Goal: Information Seeking & Learning: Learn about a topic

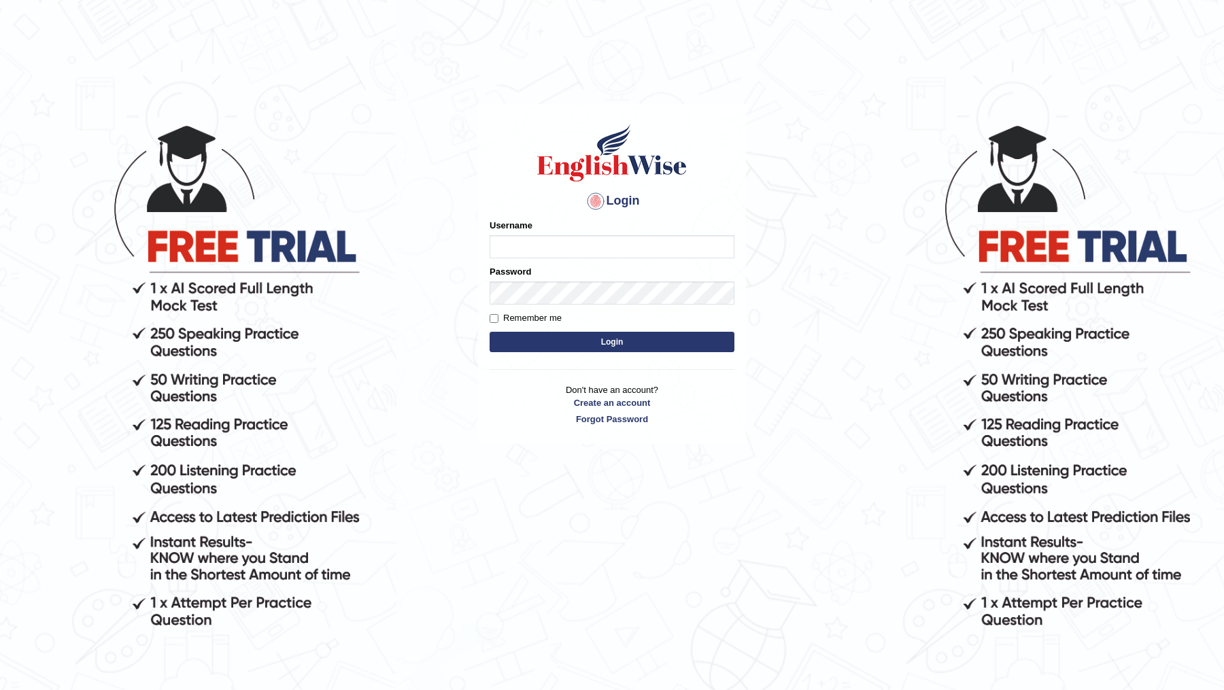
click at [551, 239] on input "Username" at bounding box center [612, 246] width 245 height 23
type input "DR1915"
click at [490, 332] on button "Login" at bounding box center [612, 342] width 245 height 20
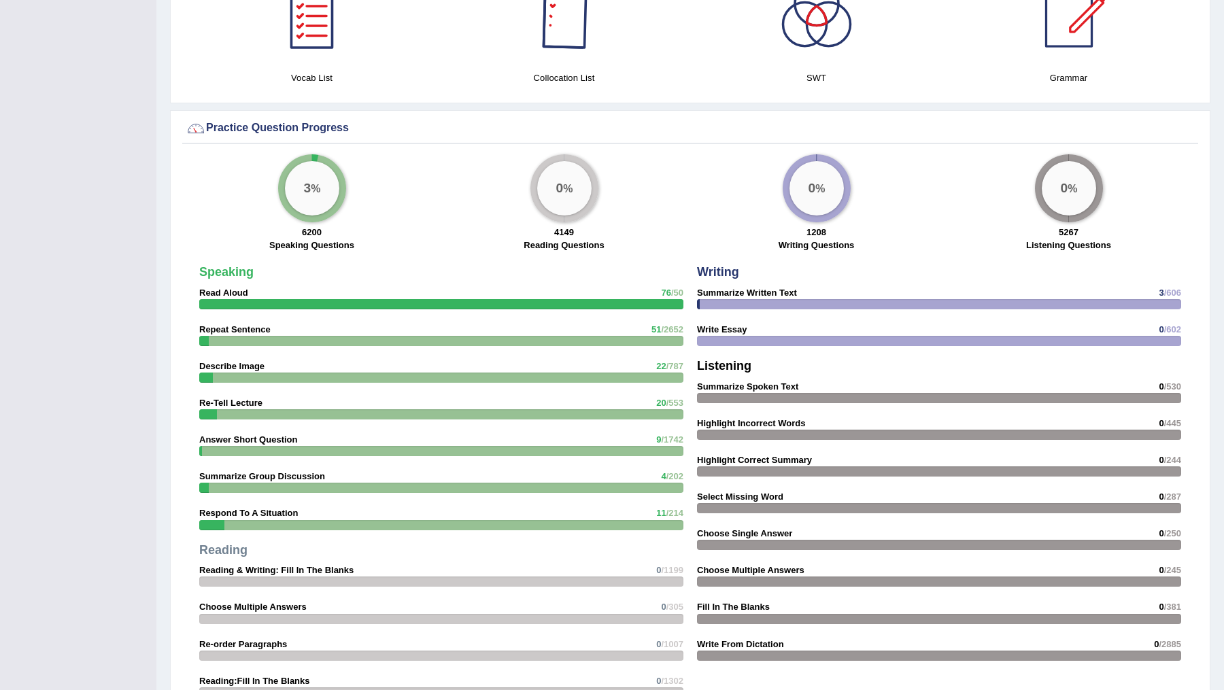
scroll to position [1513, 0]
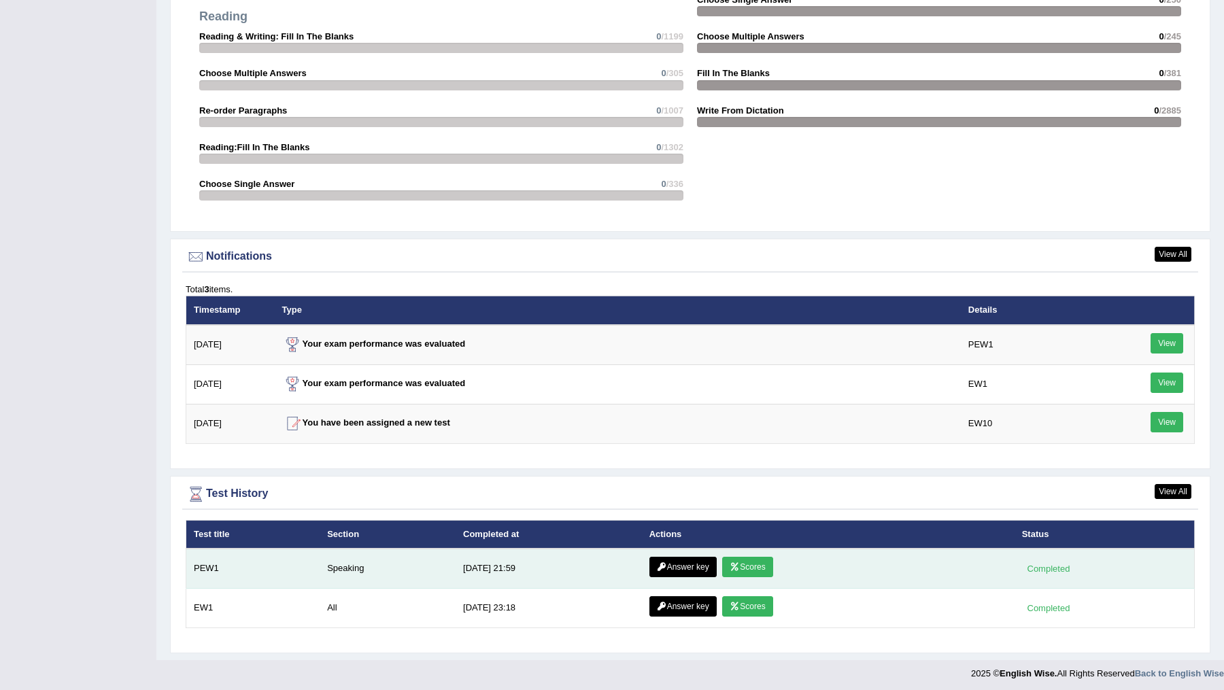
click at [743, 564] on link "Scores" at bounding box center [747, 567] width 50 height 20
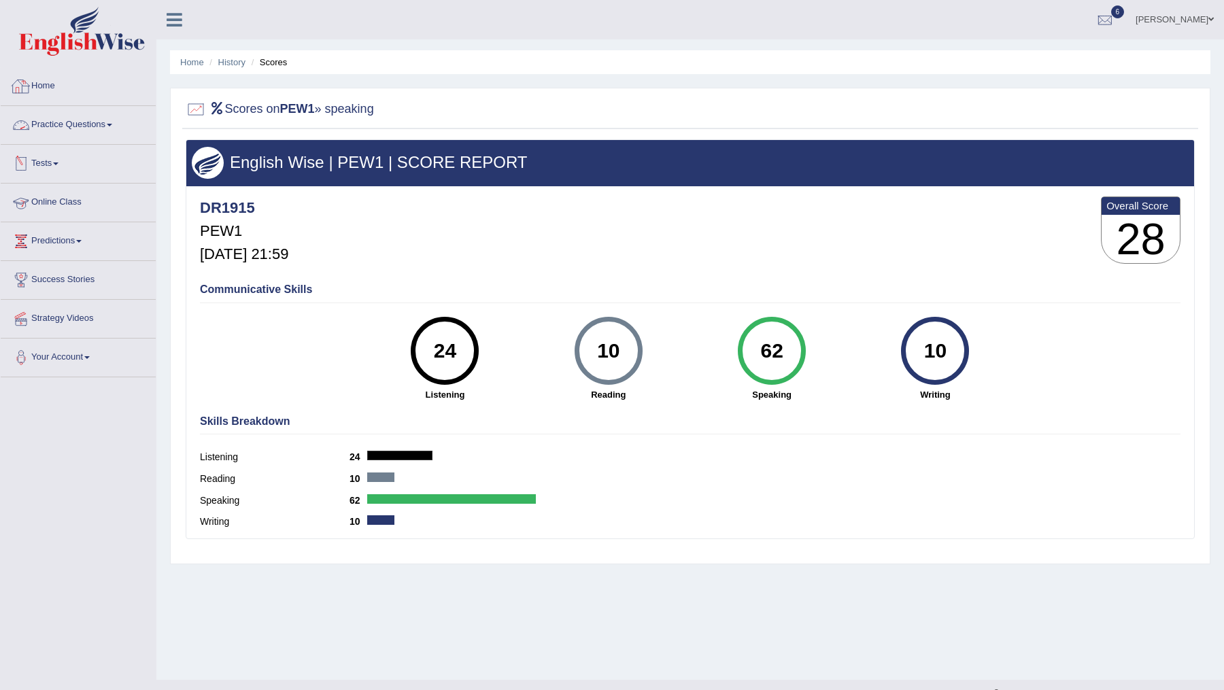
click at [44, 87] on link "Home" at bounding box center [78, 84] width 155 height 34
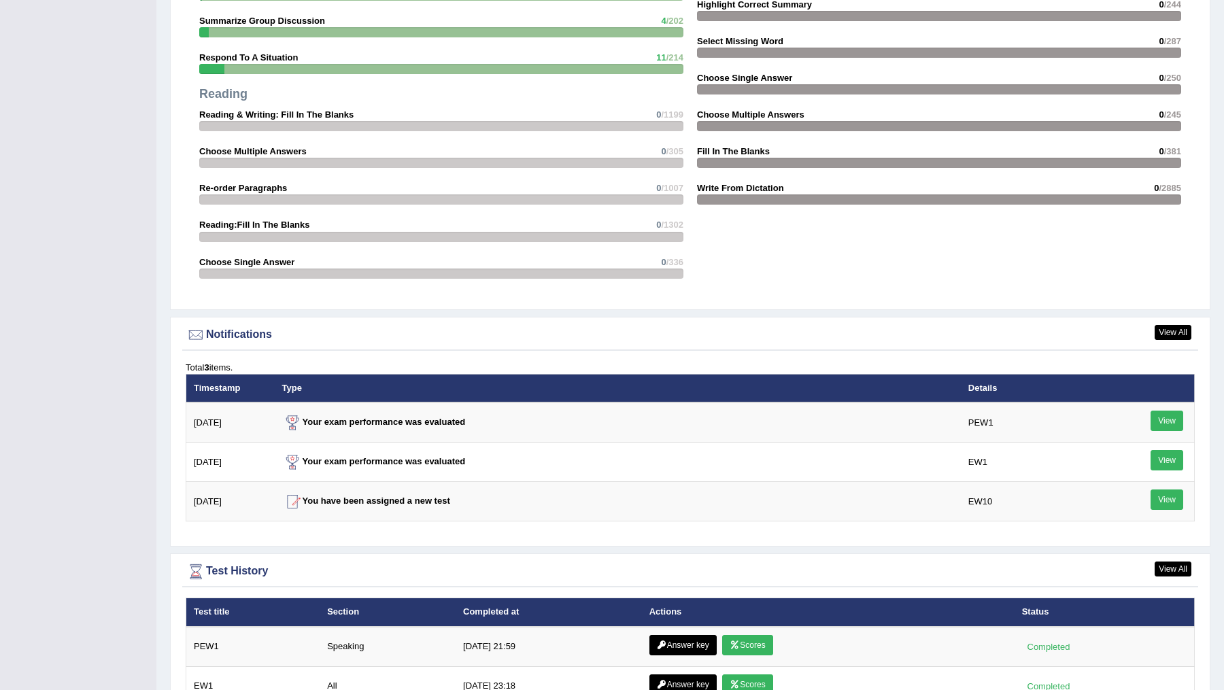
scroll to position [1427, 0]
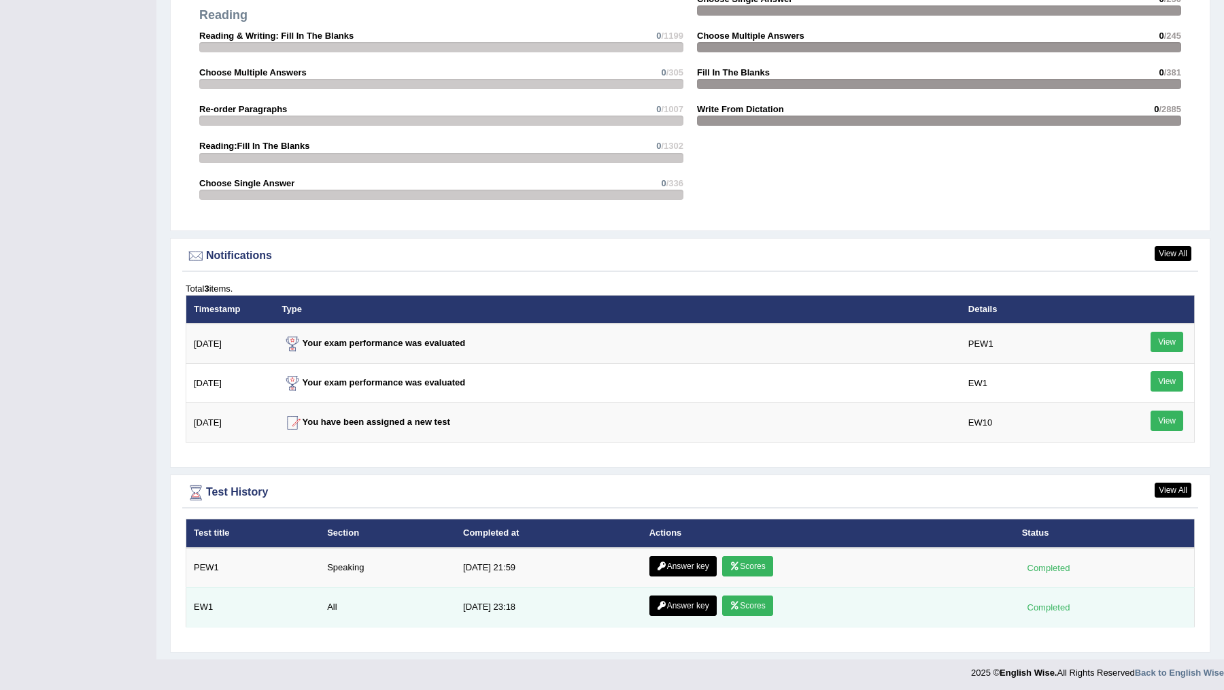
click at [731, 608] on link "Scores" at bounding box center [747, 606] width 50 height 20
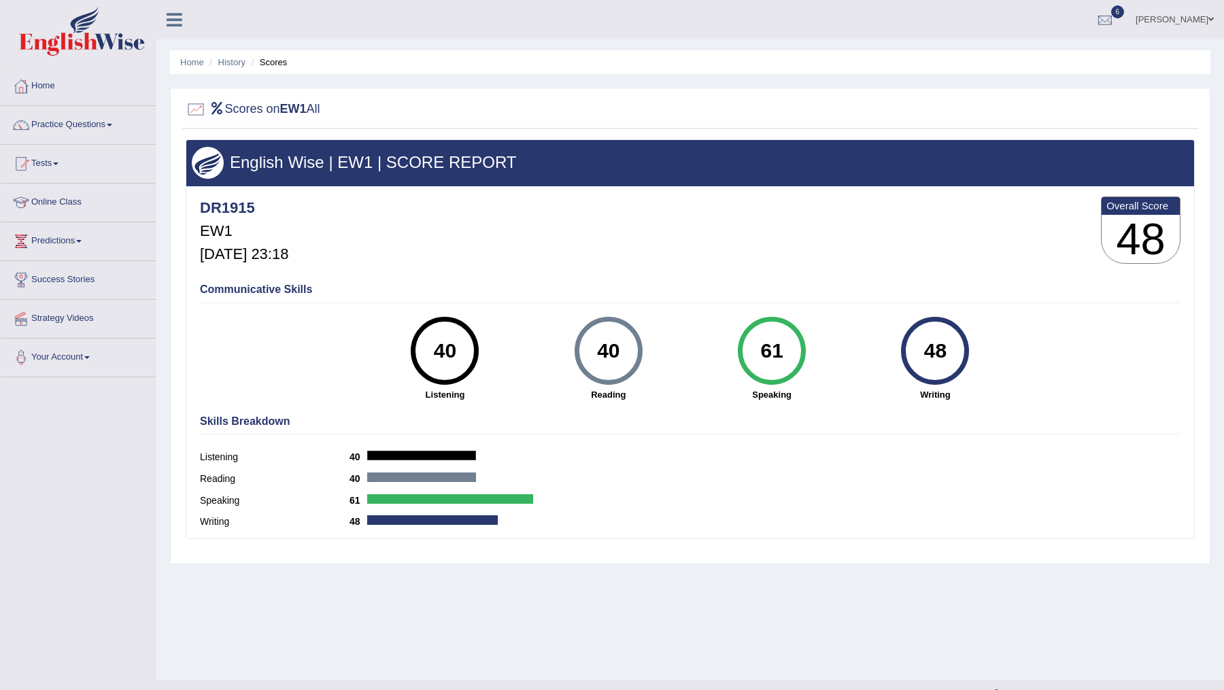
click at [1113, 245] on h3 "48" at bounding box center [1141, 239] width 78 height 49
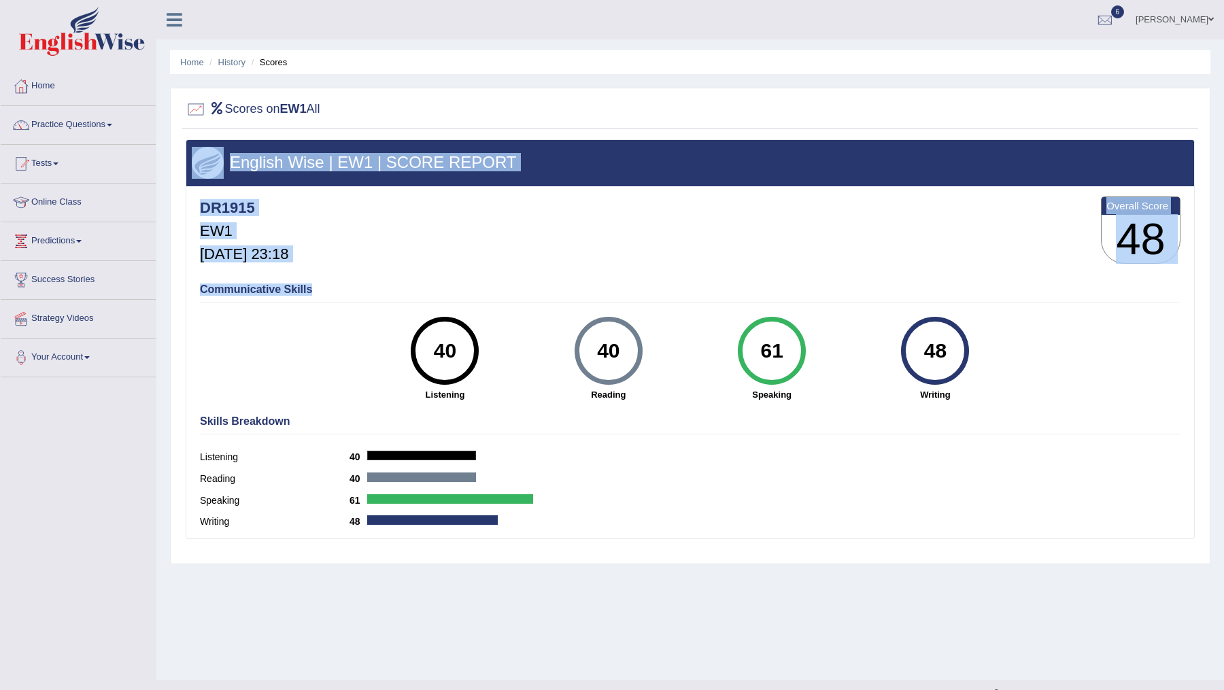
drag, startPoint x: 324, startPoint y: 289, endPoint x: 186, endPoint y: 235, distance: 147.8
click at [182, 239] on div "English Wise | EW1 | SCORE REPORT DR1915 EW1 Sep 23, 2025, 23:18 Overall Score …" at bounding box center [690, 348] width 1016 height 418
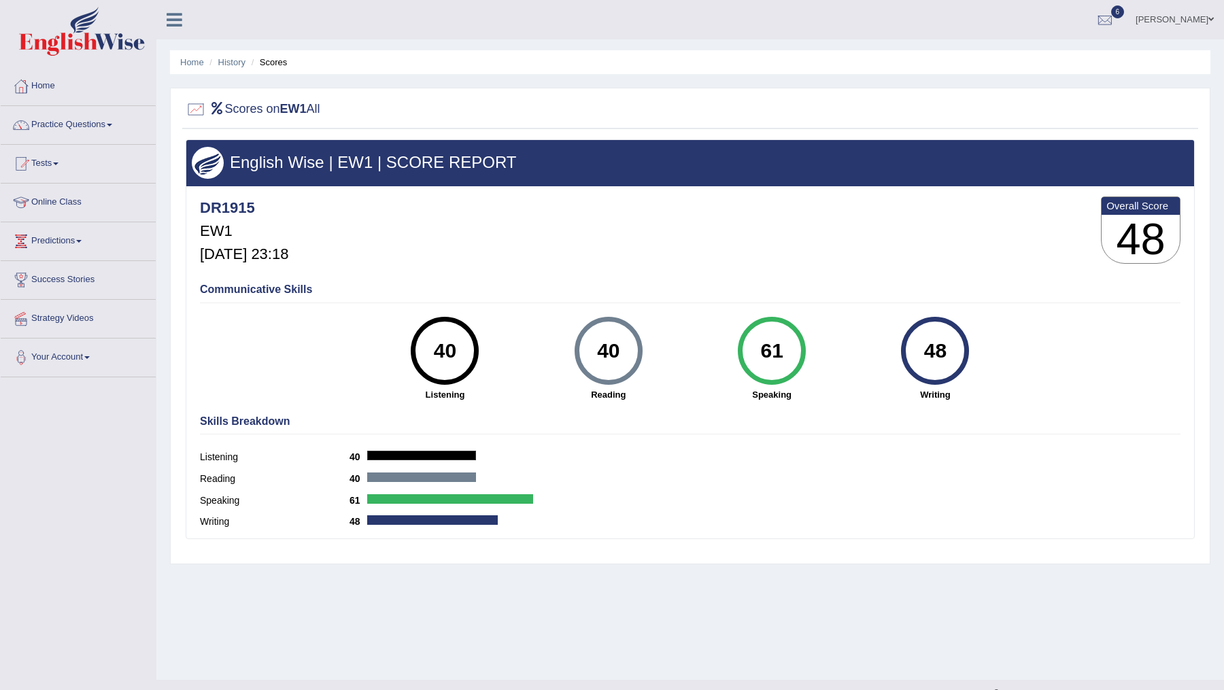
click at [403, 209] on div "DR1915 EW1 Sep 23, 2025, 23:18 Overall Score 48" at bounding box center [690, 233] width 987 height 81
click at [450, 349] on div "40" at bounding box center [445, 350] width 50 height 57
click at [609, 362] on div "40" at bounding box center [608, 350] width 50 height 57
click at [762, 357] on div "61" at bounding box center [772, 350] width 50 height 57
click at [51, 86] on link "Home" at bounding box center [78, 84] width 155 height 34
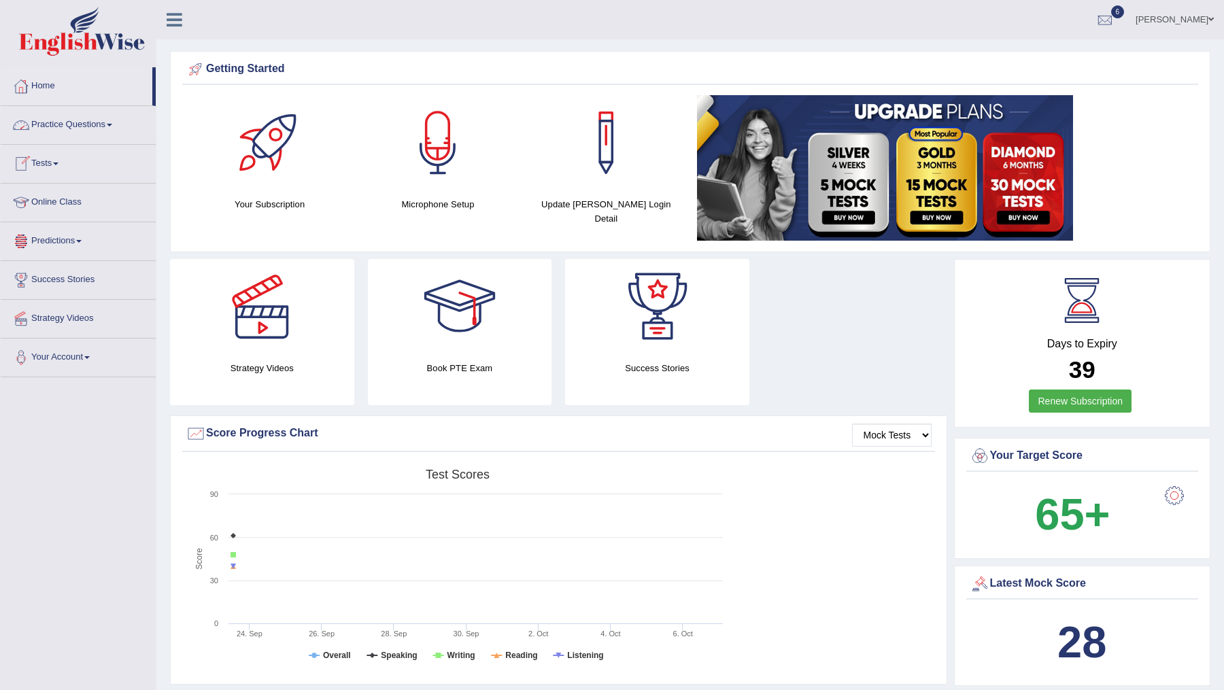
click at [86, 125] on link "Practice Questions" at bounding box center [78, 123] width 155 height 34
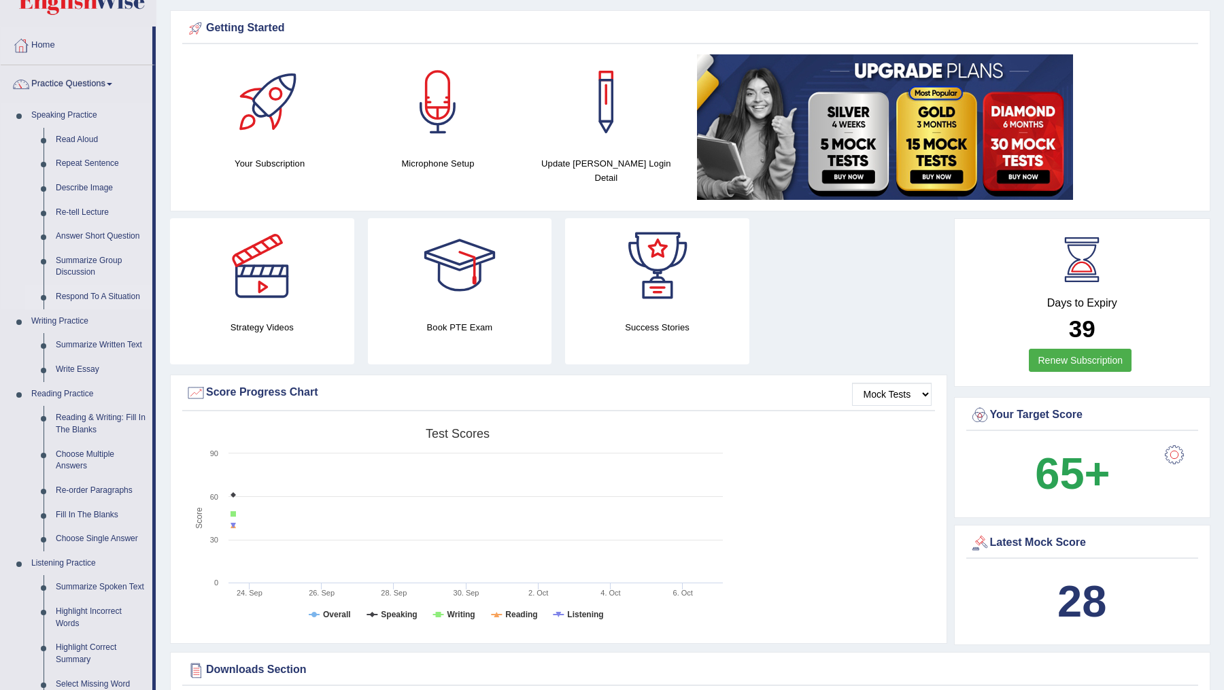
scroll to position [46, 0]
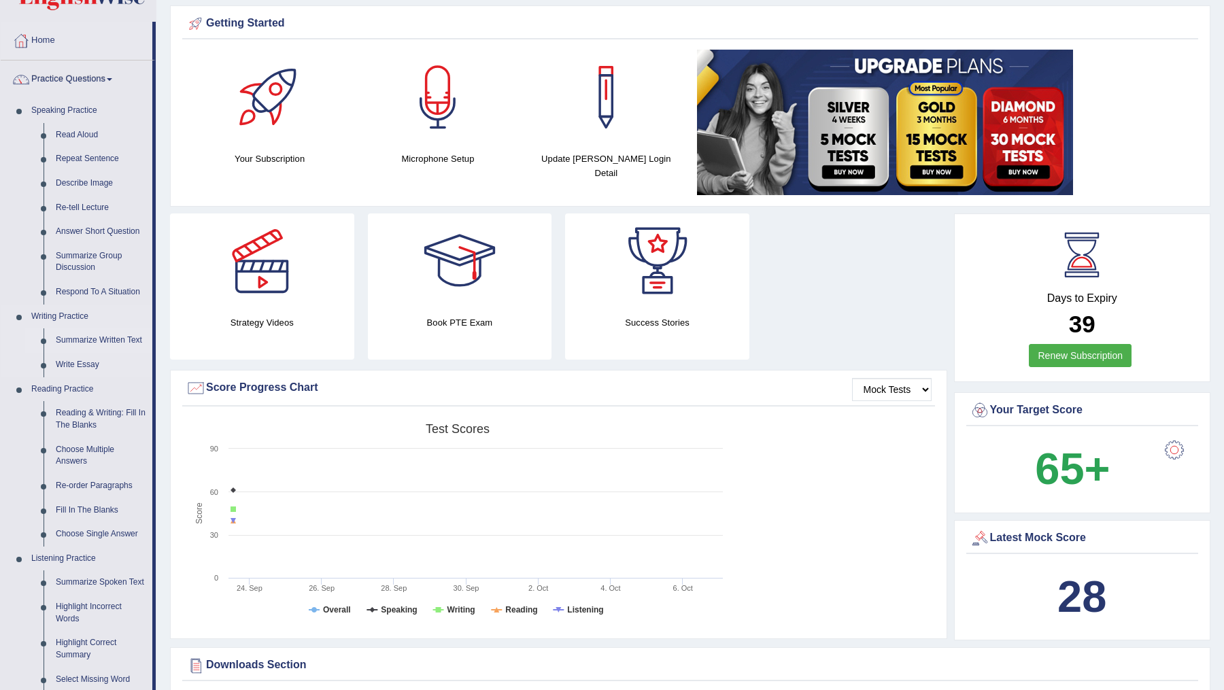
click at [88, 339] on link "Summarize Written Text" at bounding box center [101, 340] width 103 height 24
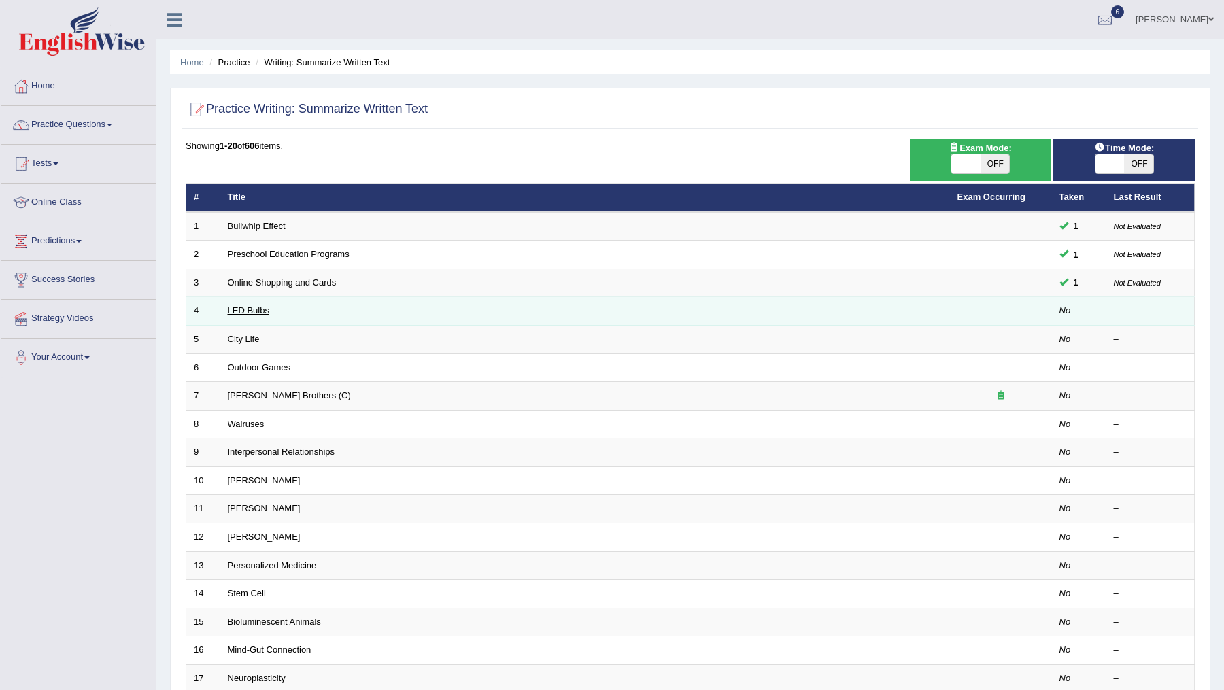
click at [248, 307] on link "LED Bulbs" at bounding box center [248, 310] width 41 height 10
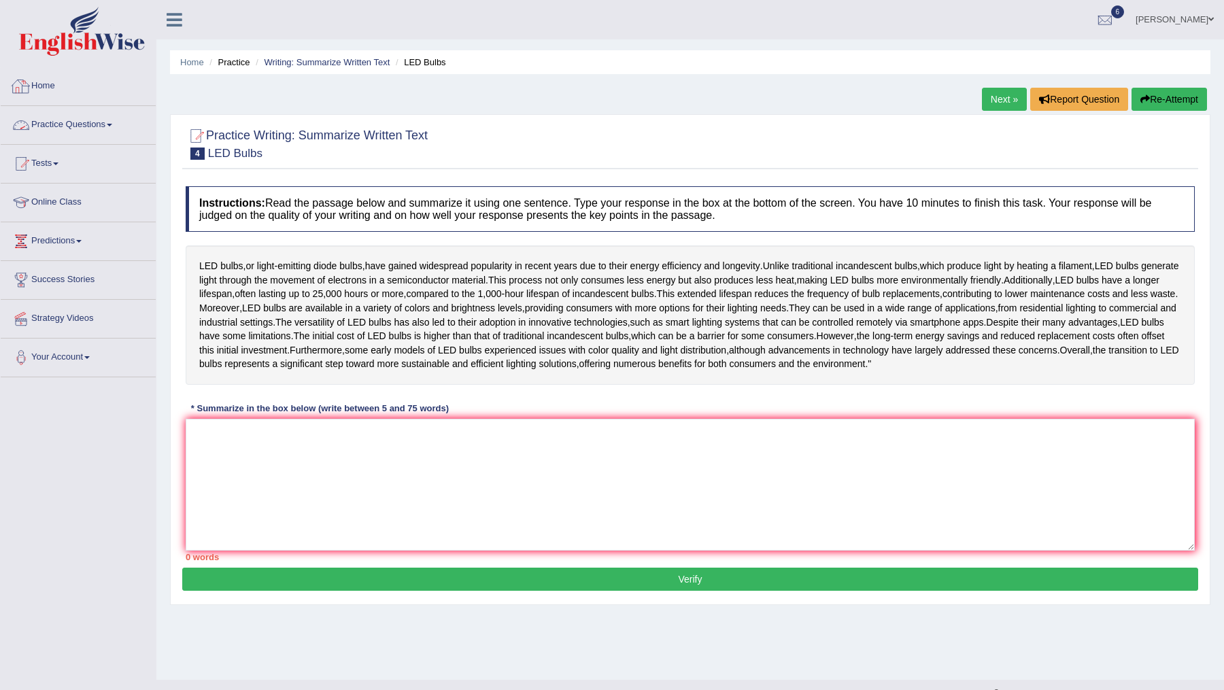
click at [44, 86] on link "Home" at bounding box center [78, 84] width 155 height 34
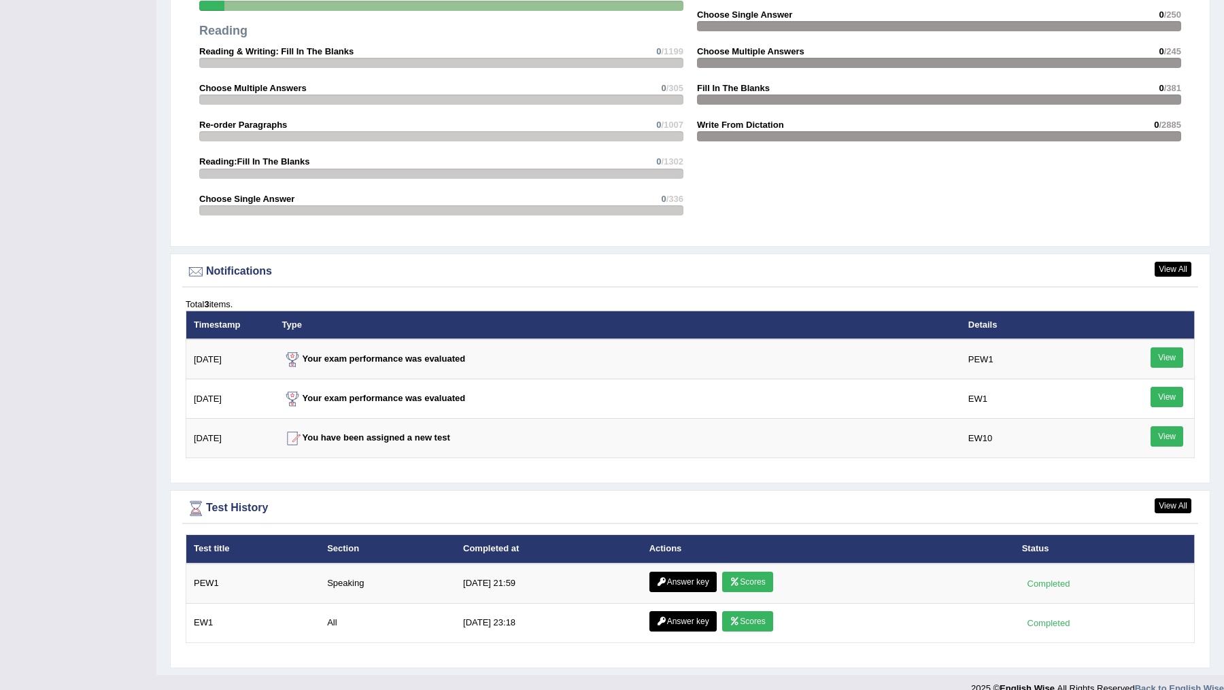
scroll to position [1427, 0]
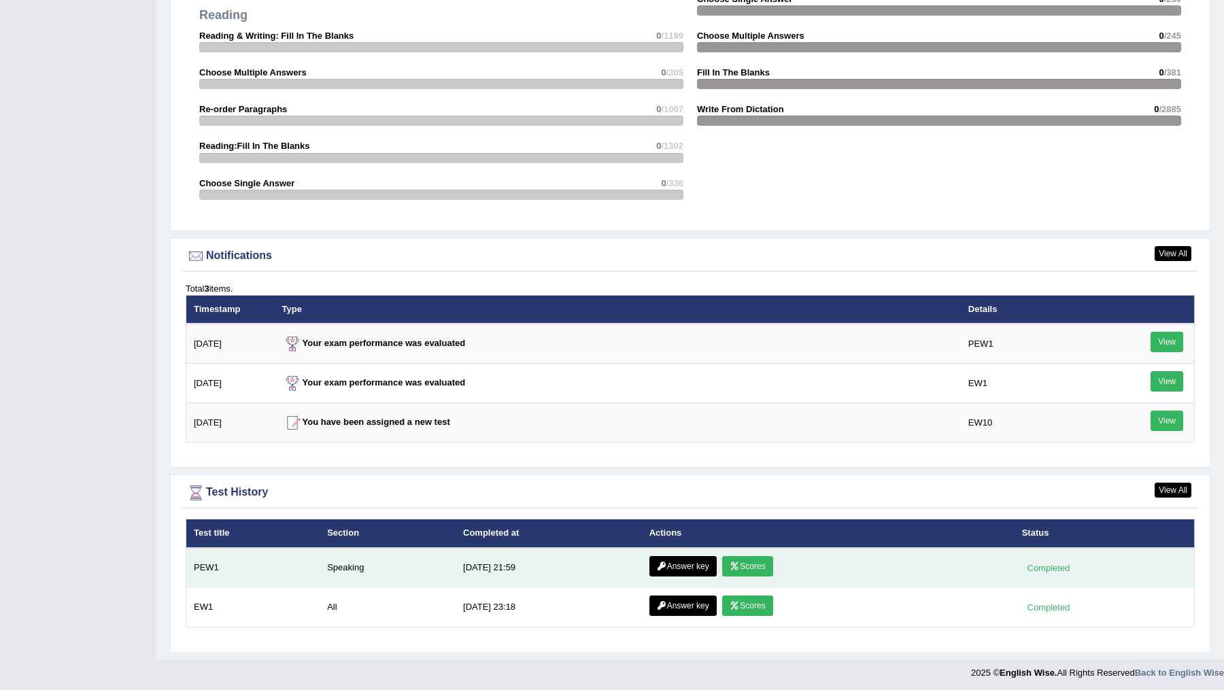
click at [746, 561] on link "Scores" at bounding box center [747, 566] width 50 height 20
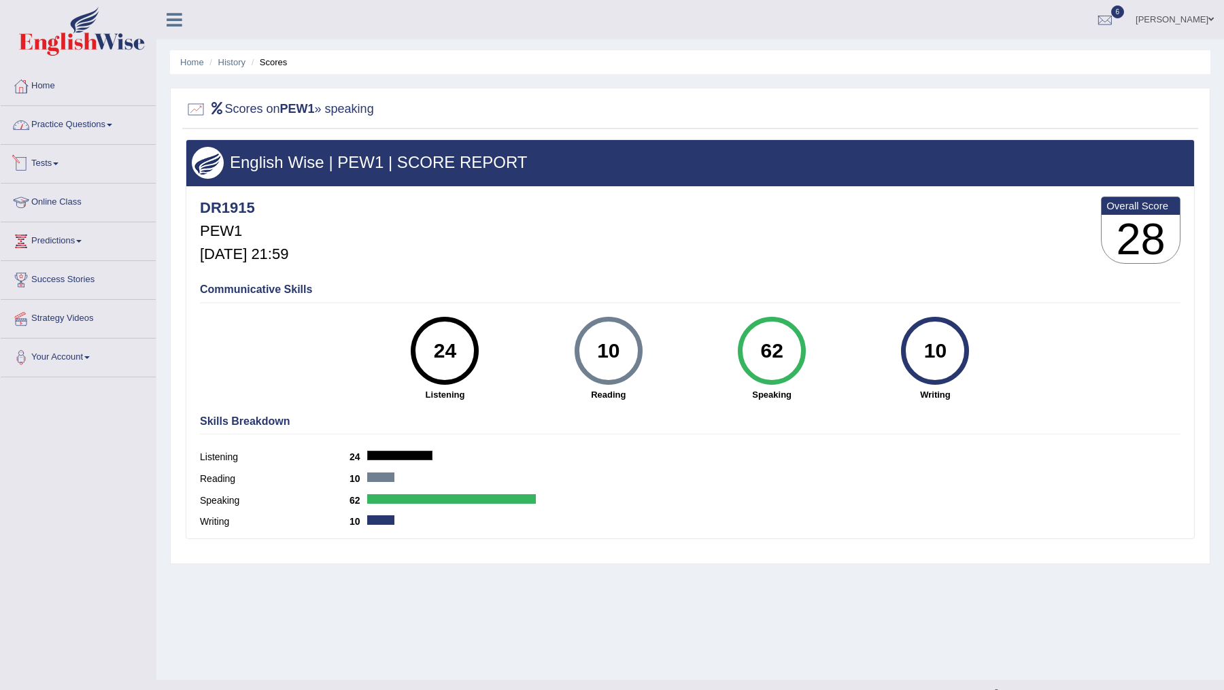
click at [108, 125] on link "Practice Questions" at bounding box center [78, 123] width 155 height 34
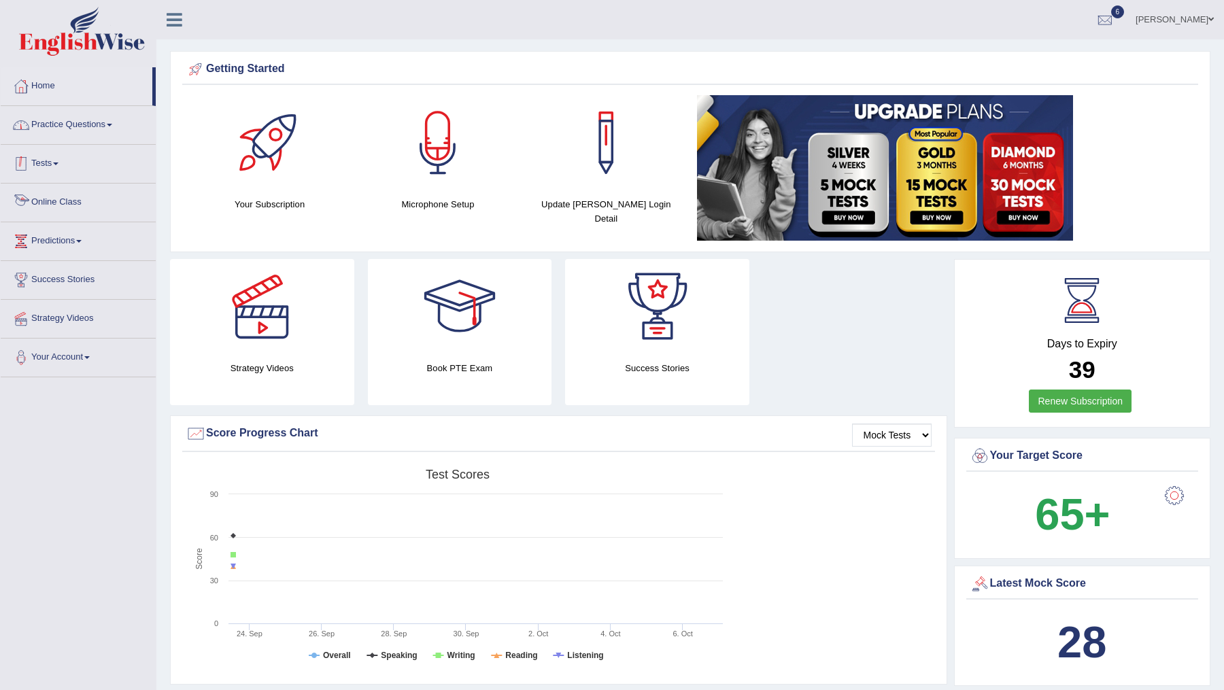
click at [106, 110] on link "Practice Questions" at bounding box center [78, 123] width 155 height 34
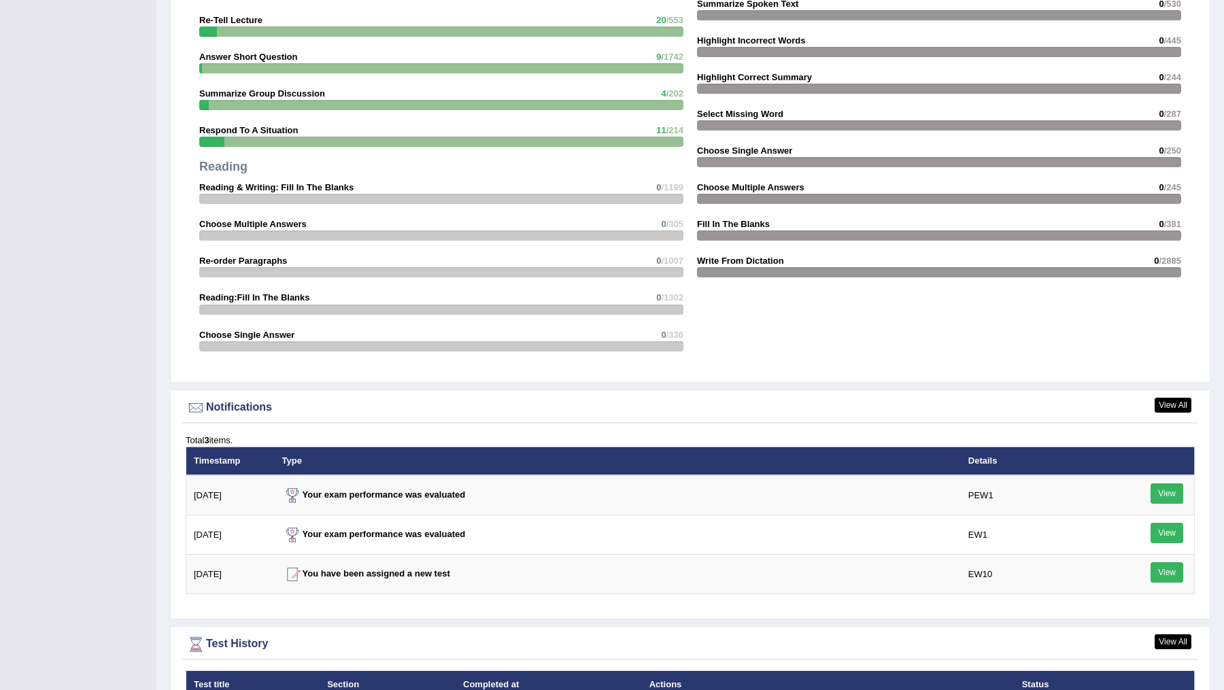
scroll to position [1427, 0]
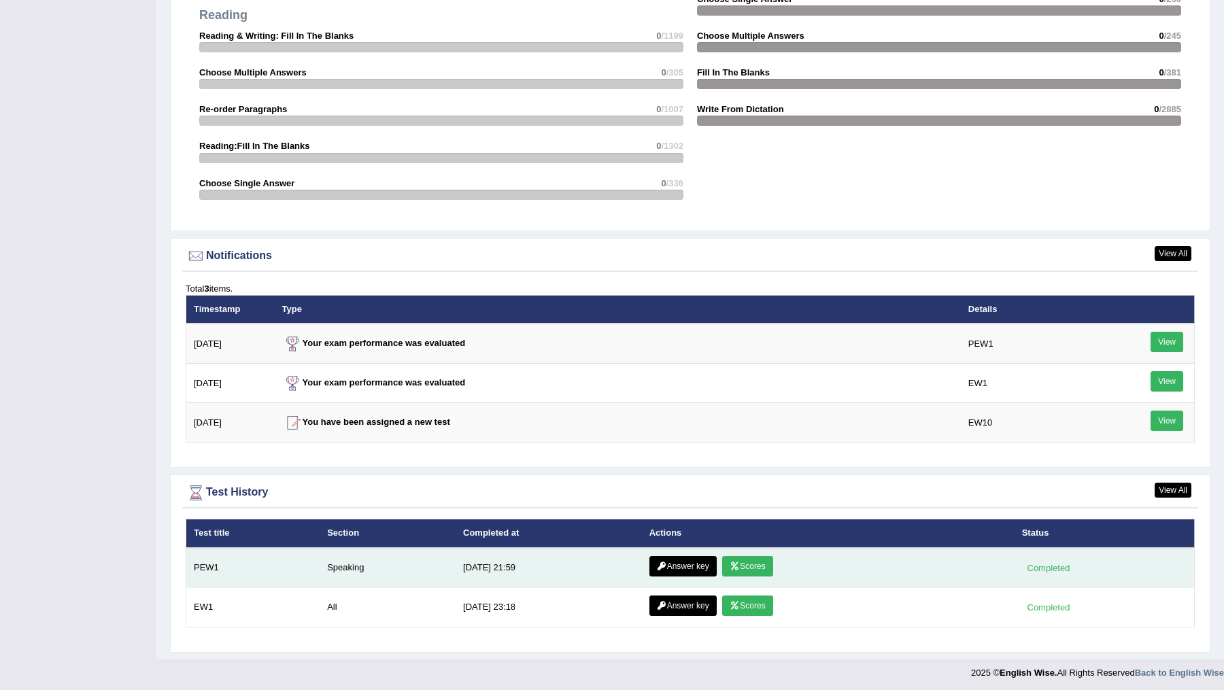
click at [677, 563] on link "Answer key" at bounding box center [682, 566] width 67 height 20
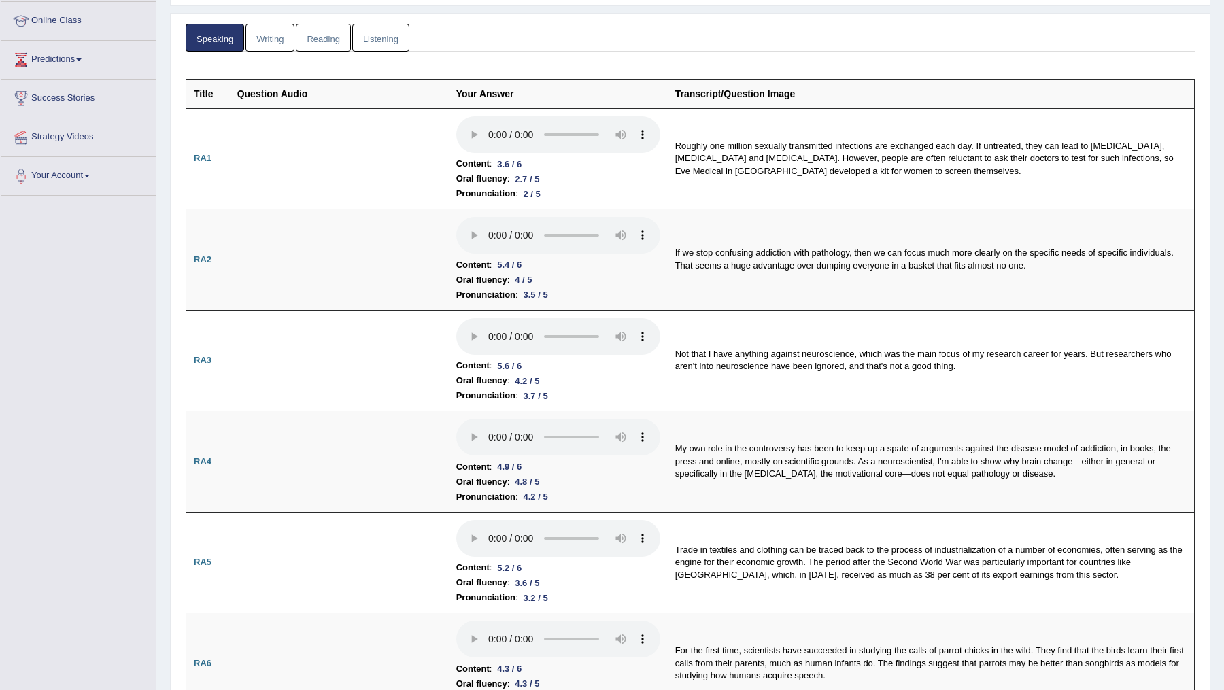
scroll to position [194, 0]
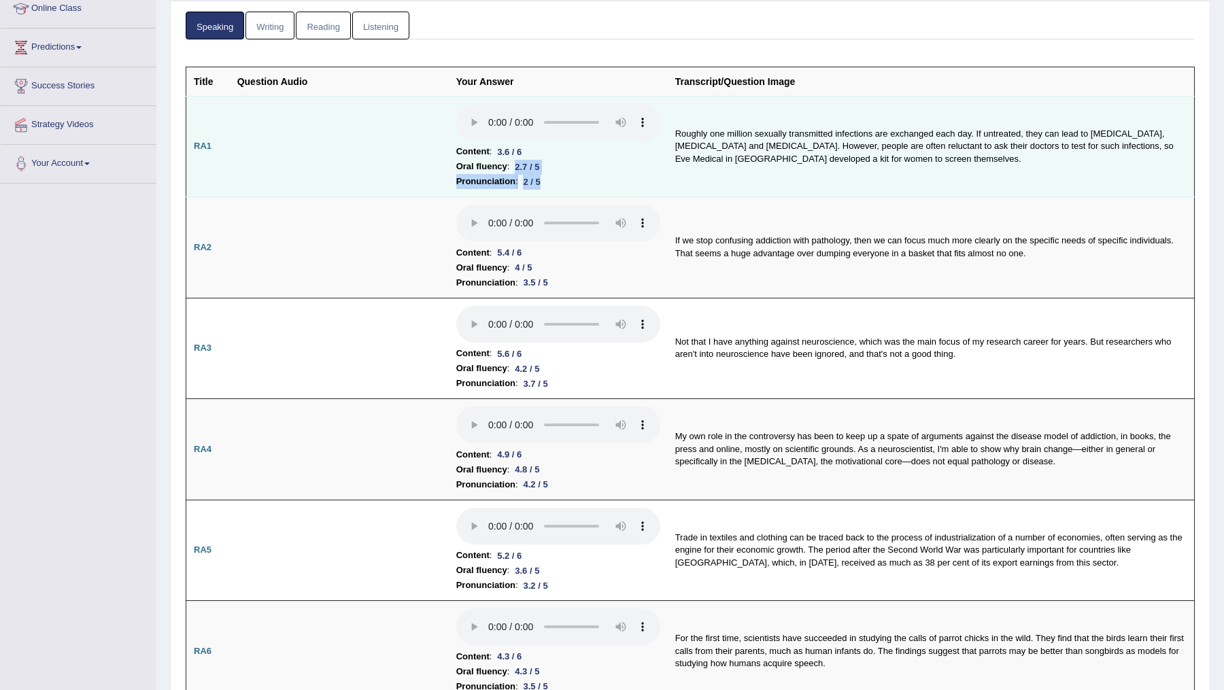
drag, startPoint x: 544, startPoint y: 182, endPoint x: 448, endPoint y: 167, distance: 96.9
click at [449, 167] on td "Content : 3.6 / 6 Oral fluency : 2.7 / 5 Pronunciation : 2 / 5" at bounding box center [558, 146] width 219 height 101
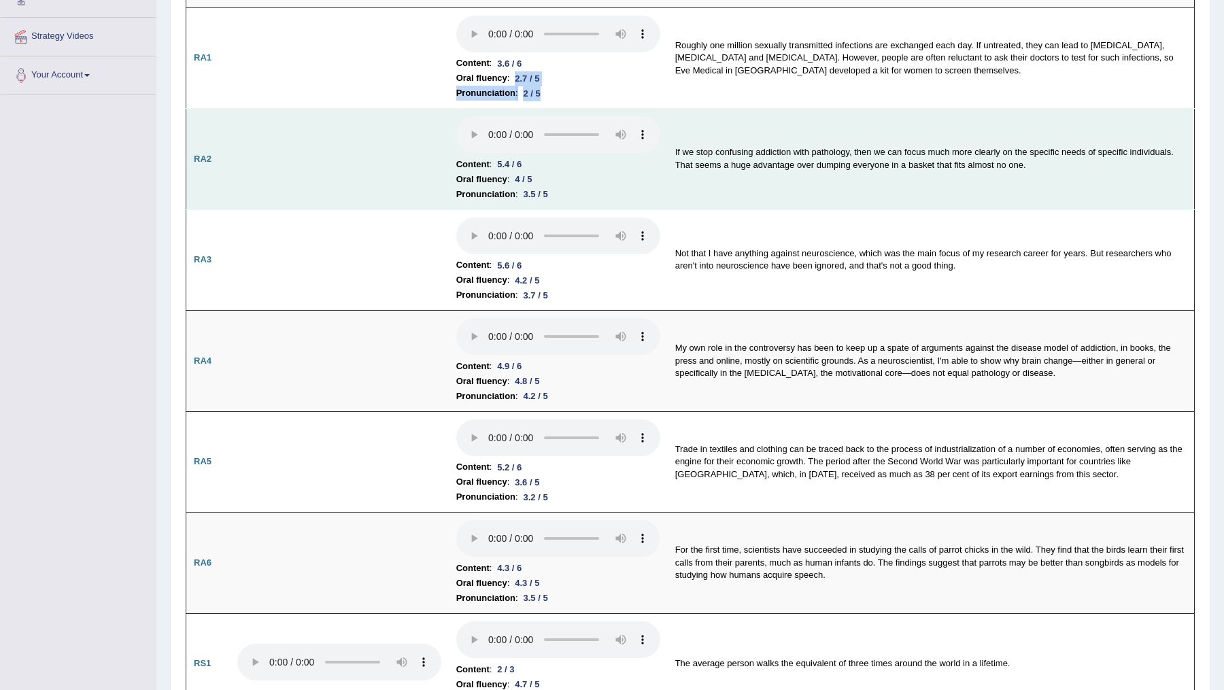
scroll to position [284, 0]
drag, startPoint x: 562, startPoint y: 190, endPoint x: 429, endPoint y: 171, distance: 134.7
click at [429, 171] on tr "RA2 Content : 5.4 / 6 Oral fluency : 4 / 5 Pronunciation : 3.5 / 5 If we stop c…" at bounding box center [690, 157] width 1009 height 101
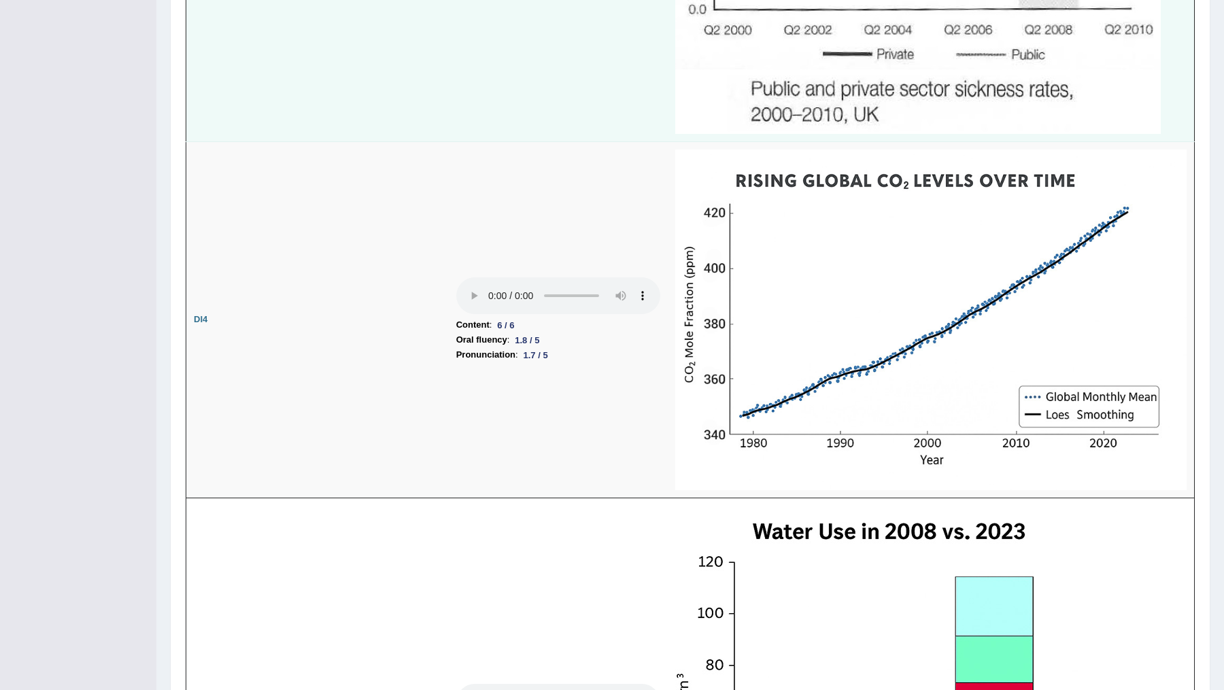
scroll to position [2782, 0]
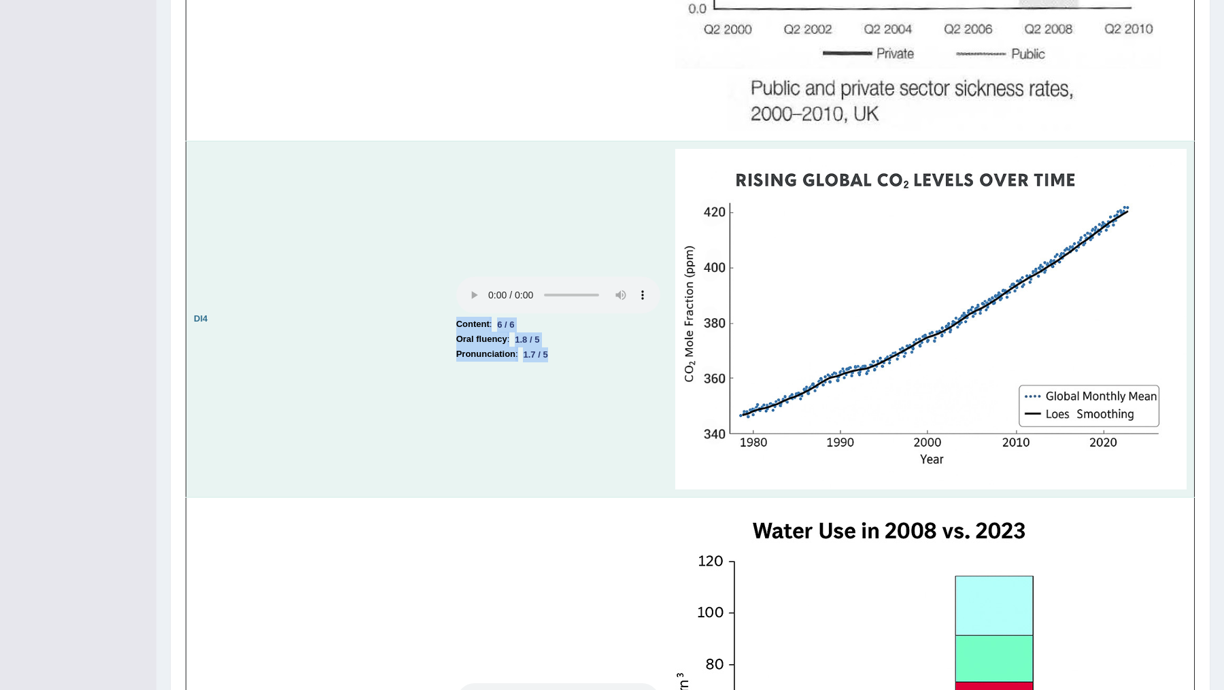
drag, startPoint x: 613, startPoint y: 348, endPoint x: 437, endPoint y: 307, distance: 181.0
click at [437, 307] on tr "DI4 Content : 6 / 6 Oral fluency : 1.8 / 5 Pronunciation : 1.7 / 5" at bounding box center [690, 319] width 1009 height 357
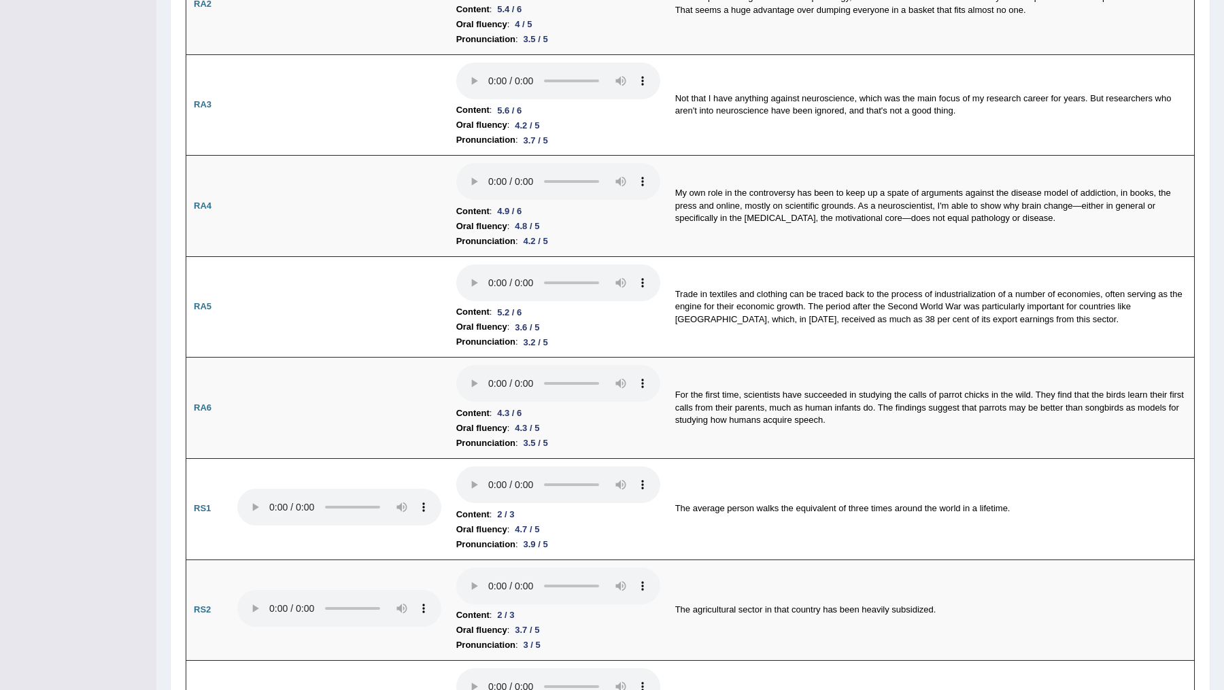
scroll to position [0, 0]
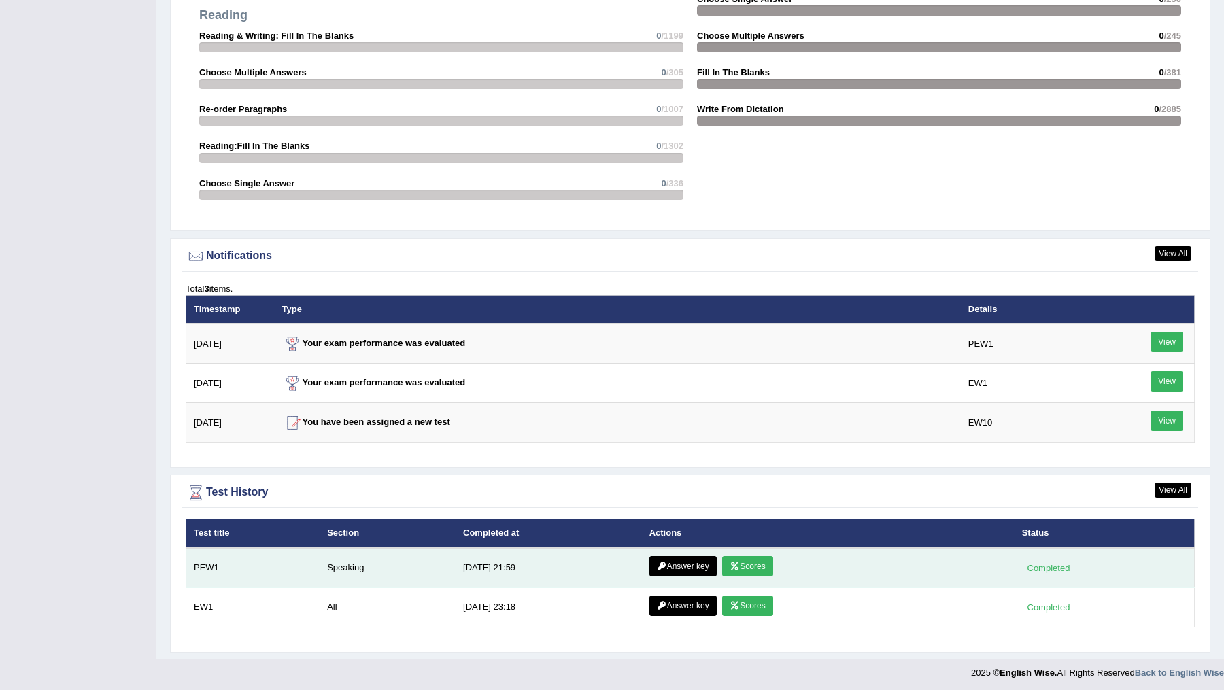
click at [738, 562] on link "Scores" at bounding box center [747, 566] width 50 height 20
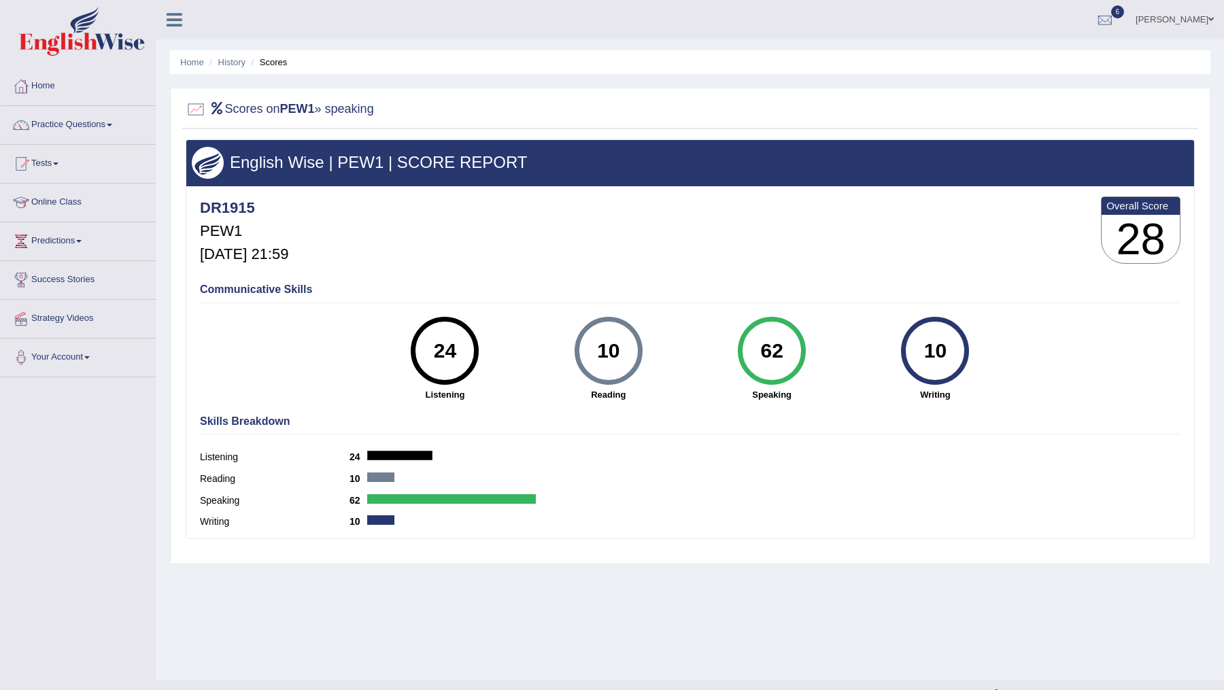
drag, startPoint x: 641, startPoint y: 388, endPoint x: 562, endPoint y: 335, distance: 95.3
click at [562, 336] on div "10 [GEOGRAPHIC_DATA]" at bounding box center [608, 359] width 163 height 84
click at [562, 335] on div "10 [GEOGRAPHIC_DATA]" at bounding box center [608, 359] width 163 height 84
click at [63, 113] on link "Practice Questions" at bounding box center [78, 123] width 155 height 34
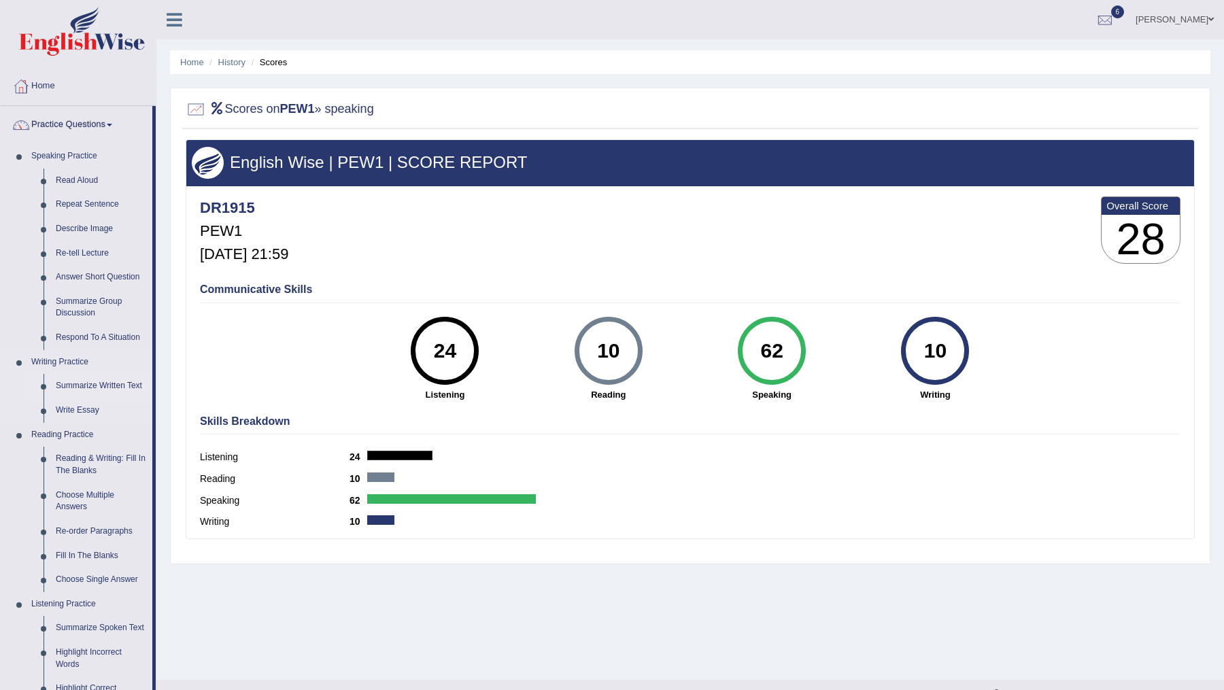
click at [82, 387] on link "Summarize Written Text" at bounding box center [101, 386] width 103 height 24
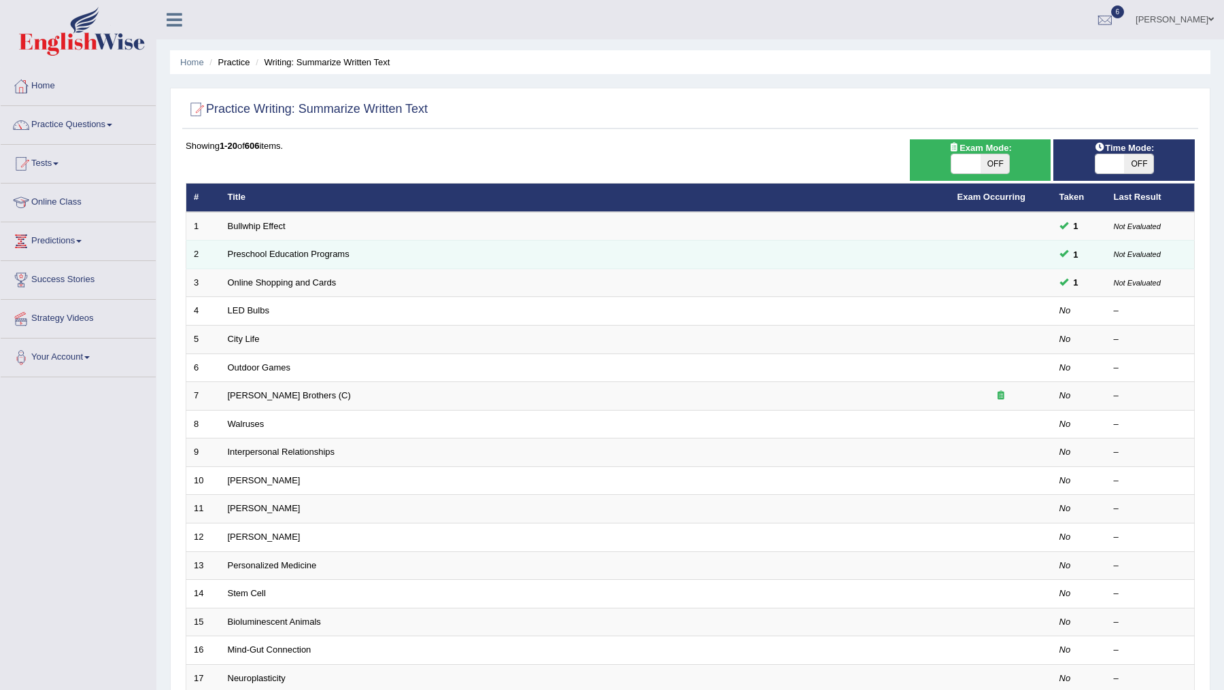
click at [265, 245] on td "Preschool Education Programs" at bounding box center [585, 255] width 730 height 29
click at [264, 255] on link "Preschool Education Programs" at bounding box center [289, 254] width 122 height 10
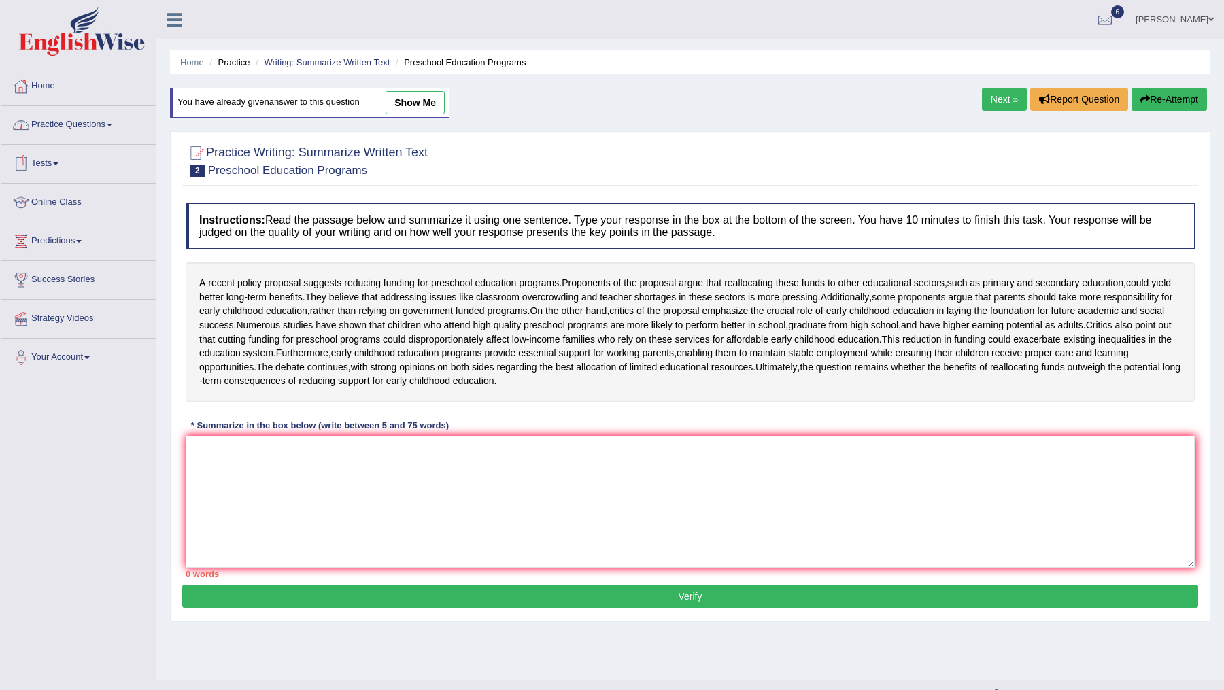
click at [420, 105] on link "show me" at bounding box center [415, 102] width 59 height 23
type textarea "Proponents of the proposal argue that reallocationg these funds to other eudcat…"
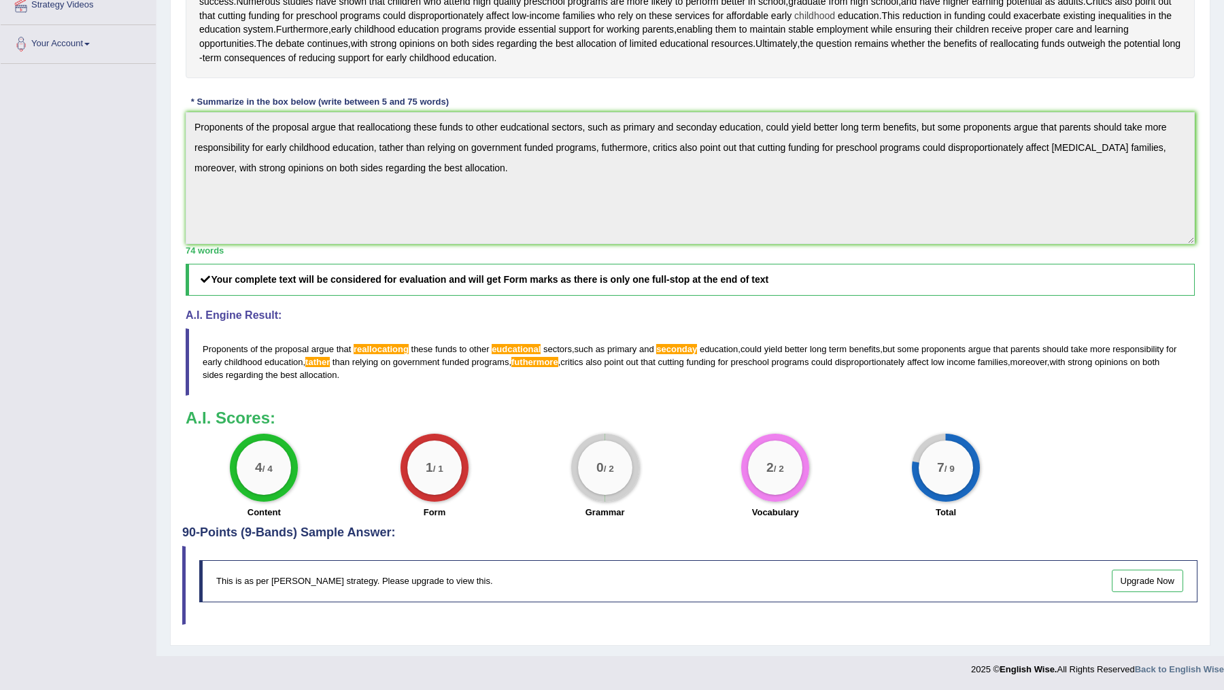
scroll to position [352, 0]
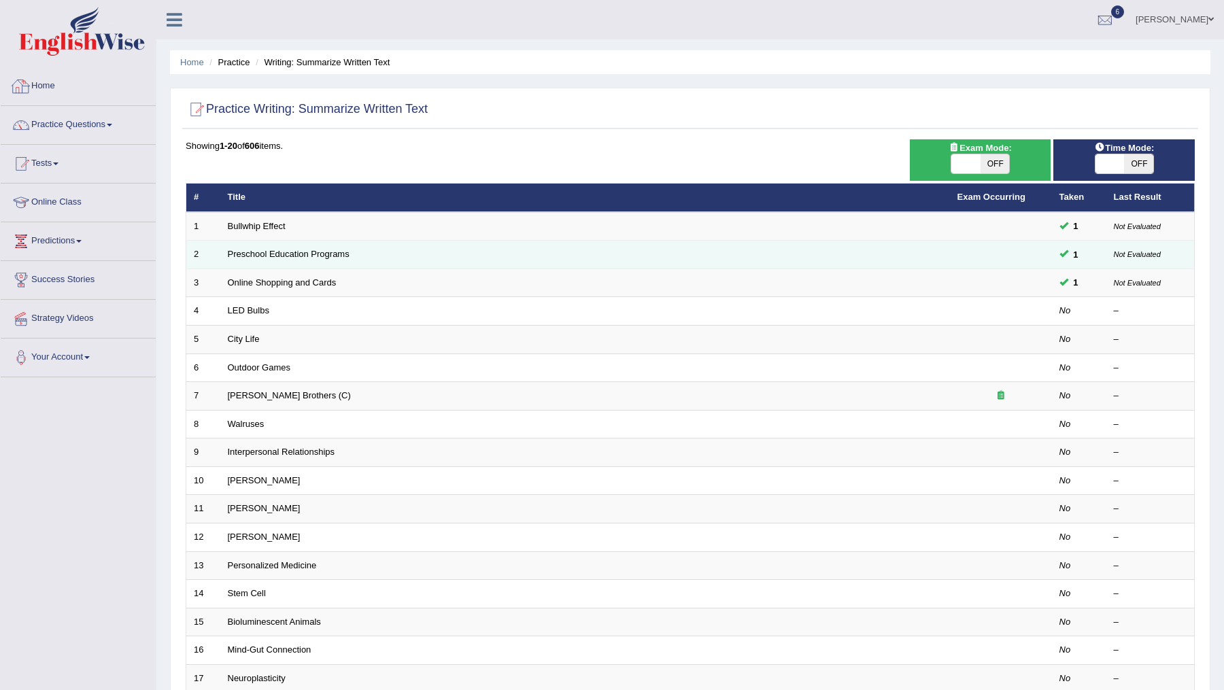
click at [261, 260] on td "Preschool Education Programs" at bounding box center [585, 255] width 730 height 29
click at [263, 252] on link "Preschool Education Programs" at bounding box center [289, 254] width 122 height 10
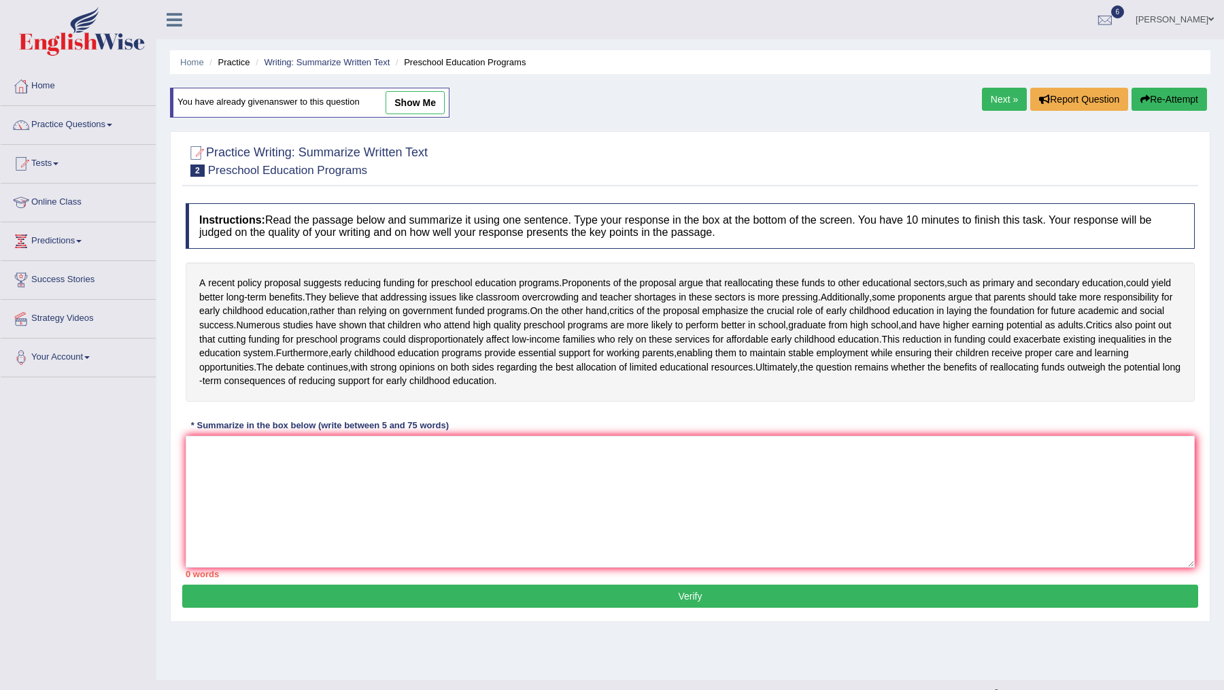
click at [418, 106] on link "show me" at bounding box center [415, 102] width 59 height 23
type textarea "Proponents of the proposal argue that reallocationg these funds to other eudcat…"
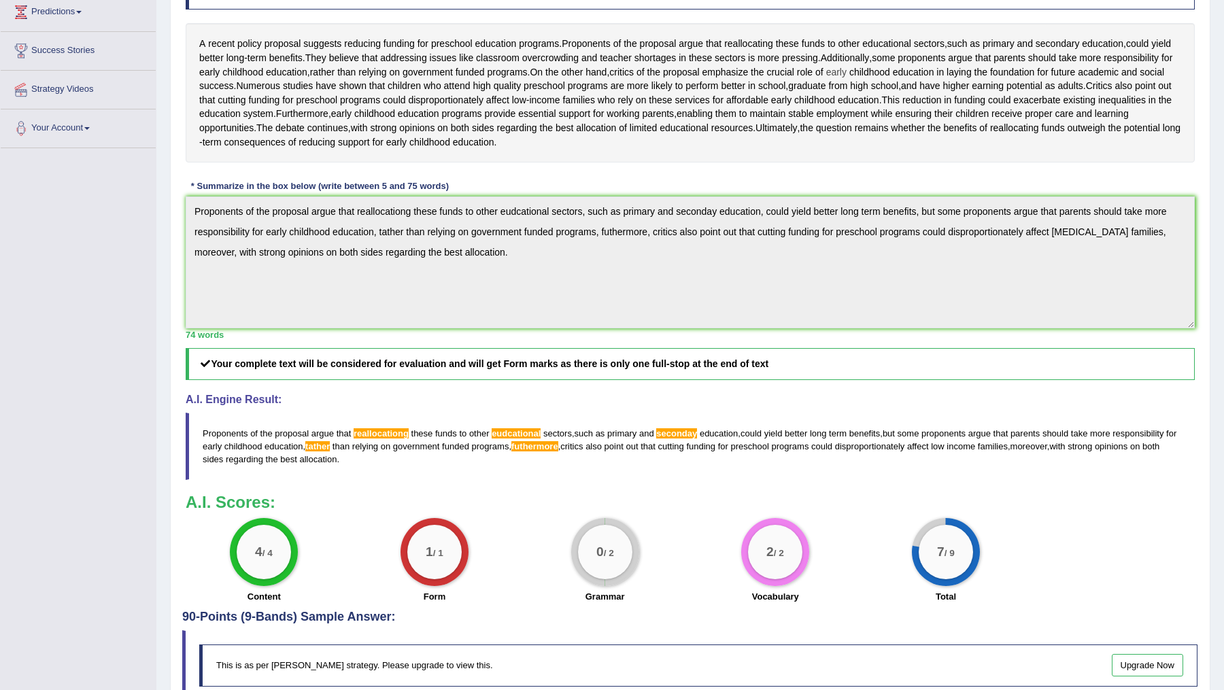
scroll to position [352, 0]
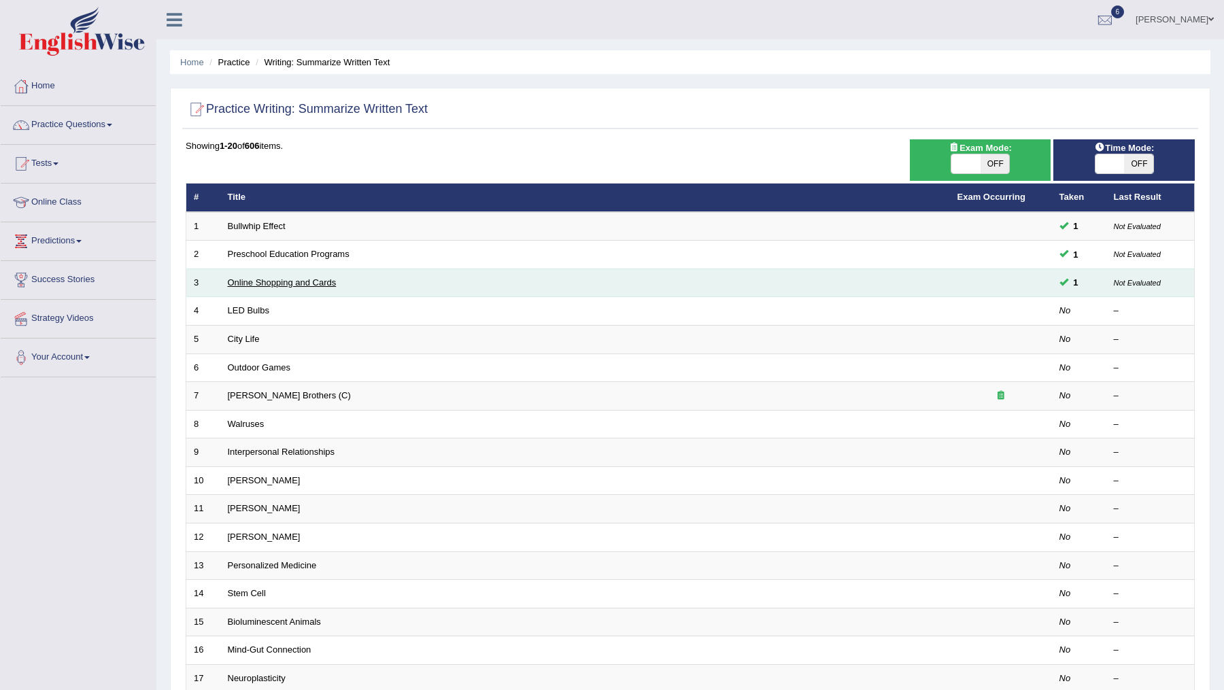
click at [283, 277] on link "Online Shopping and Cards" at bounding box center [282, 282] width 109 height 10
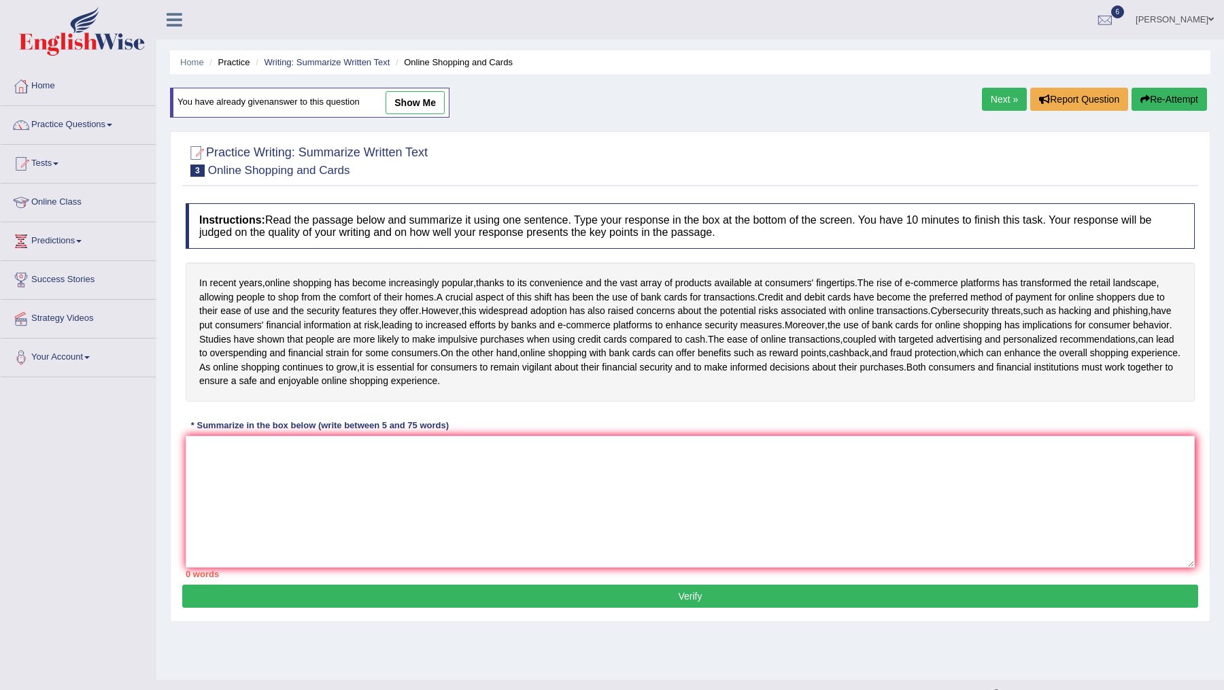
click at [422, 105] on link "show me" at bounding box center [415, 102] width 59 height 23
type textarea "The rise of ecommerce platforms has transformed that retail landscape, allowing…"
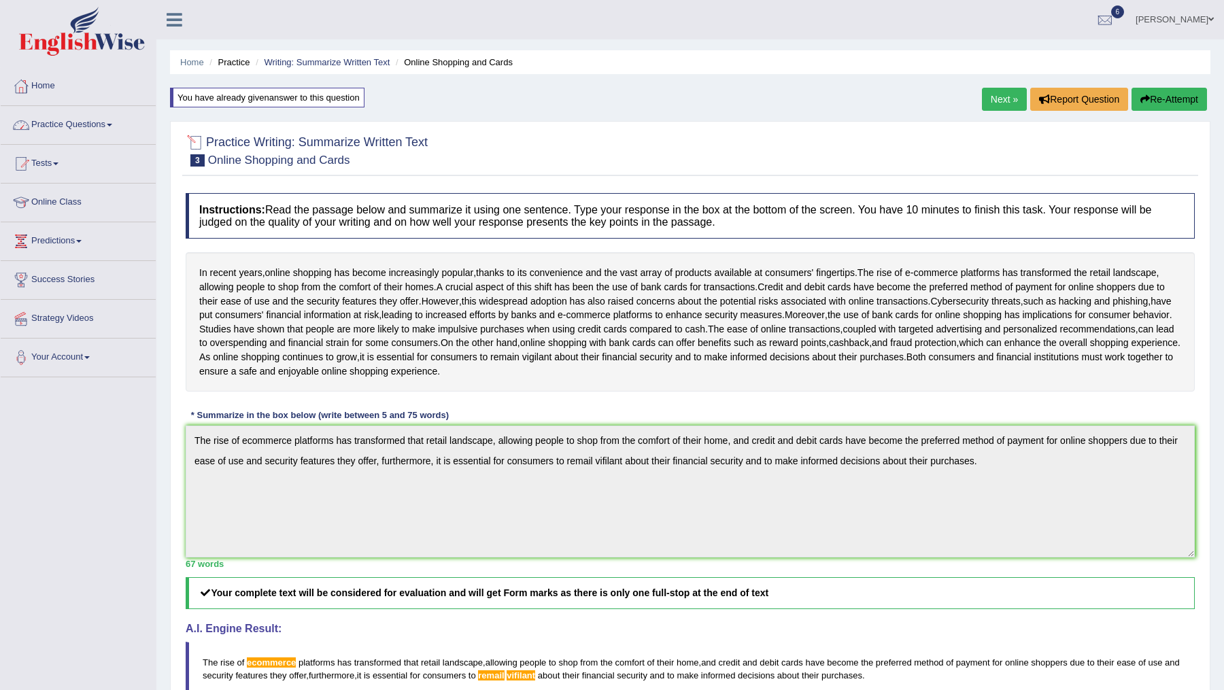
click at [74, 120] on link "Practice Questions" at bounding box center [78, 123] width 155 height 34
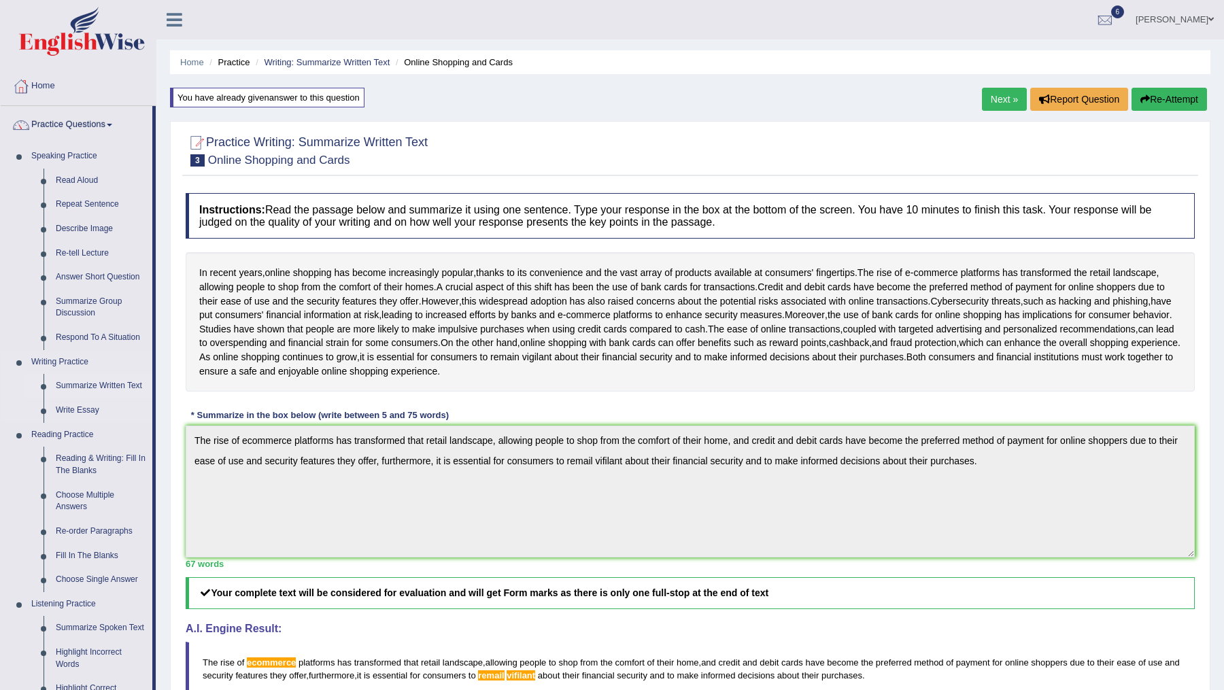
click at [95, 381] on link "Summarize Written Text" at bounding box center [101, 386] width 103 height 24
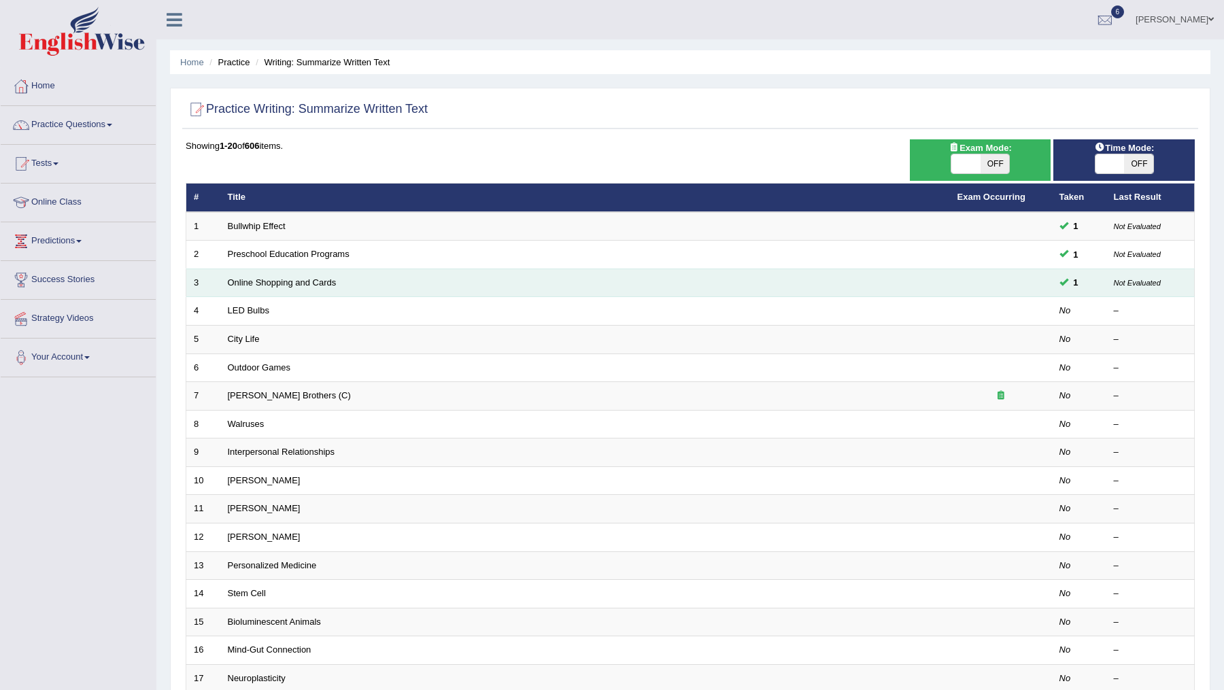
click at [253, 286] on td "Online Shopping and Cards" at bounding box center [585, 283] width 730 height 29
click at [253, 284] on link "Online Shopping and Cards" at bounding box center [282, 282] width 109 height 10
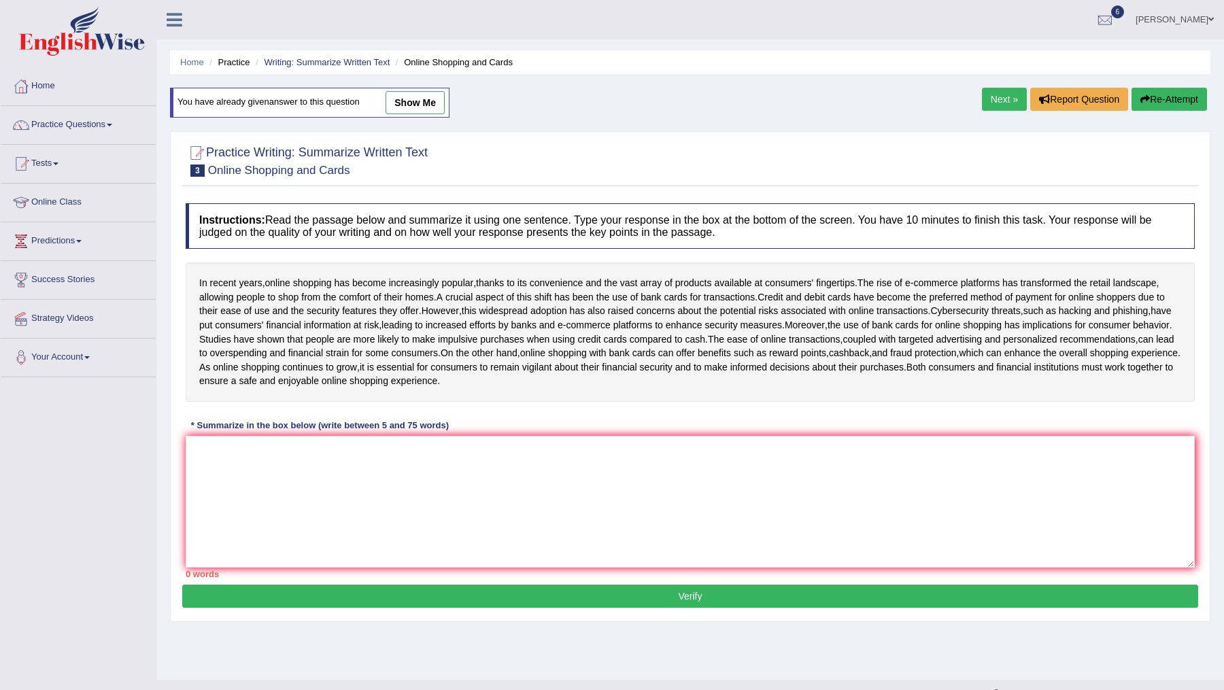
click at [420, 98] on link "show me" at bounding box center [415, 102] width 59 height 23
type textarea "The rise of ecommerce platforms has transformed that retail landscape, allowing…"
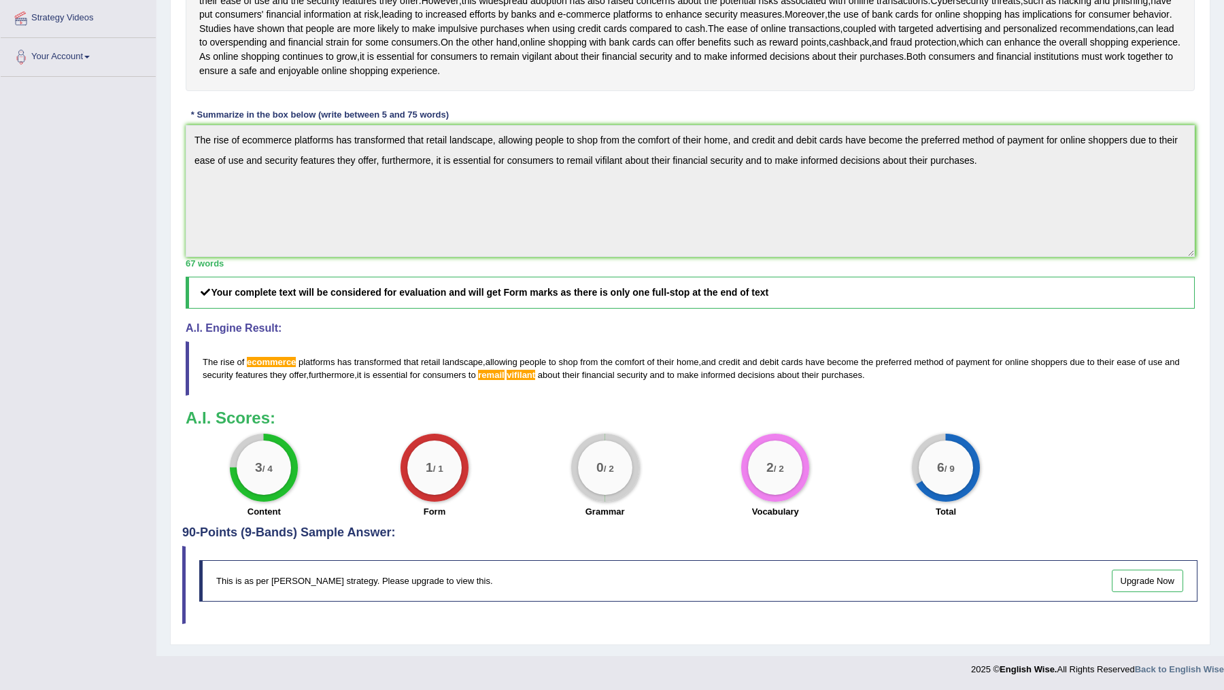
scroll to position [311, 0]
